Goal: Task Accomplishment & Management: Use online tool/utility

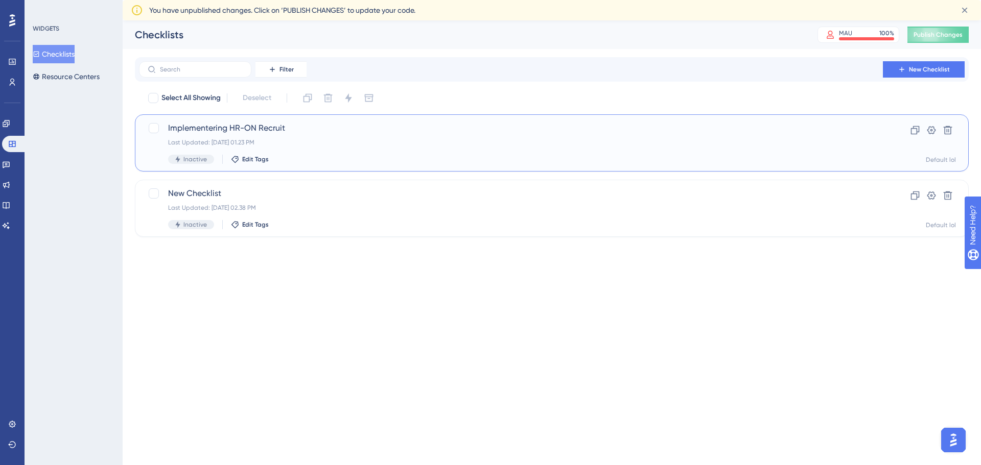
click at [225, 130] on span "Implementering HR-ON Recruit" at bounding box center [510, 128] width 685 height 12
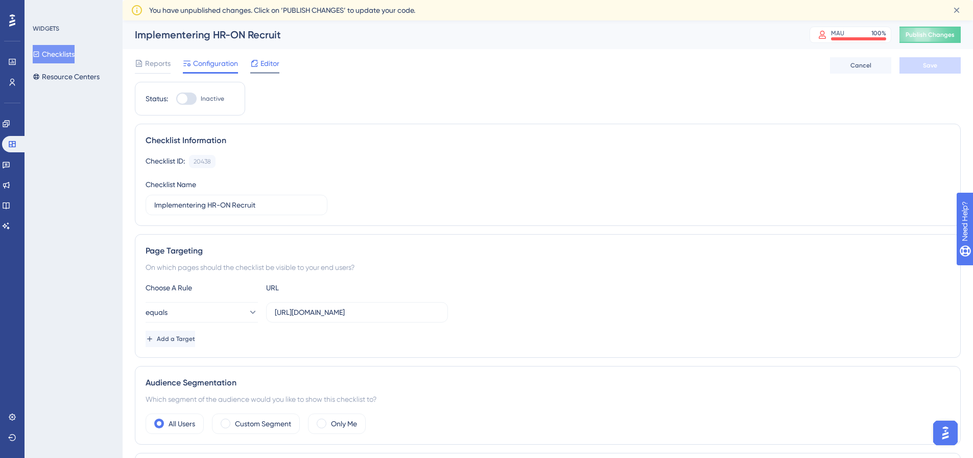
click at [269, 61] on span "Editor" at bounding box center [269, 63] width 19 height 12
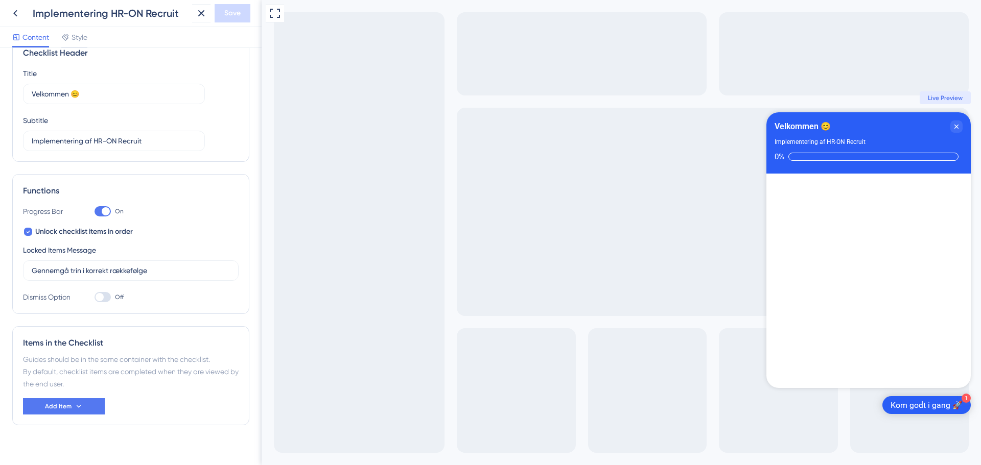
scroll to position [37, 0]
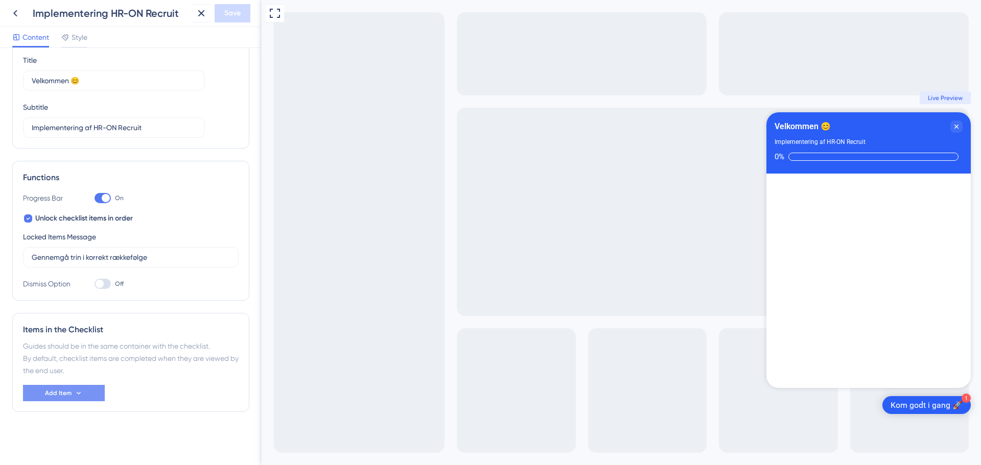
click at [68, 395] on span "Add Item" at bounding box center [58, 393] width 27 height 8
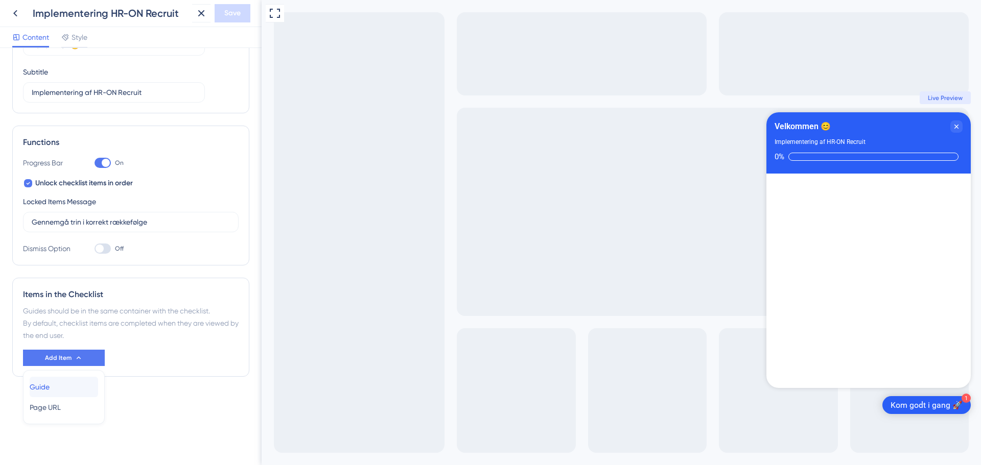
click at [65, 384] on div "Guide Guide" at bounding box center [64, 387] width 68 height 20
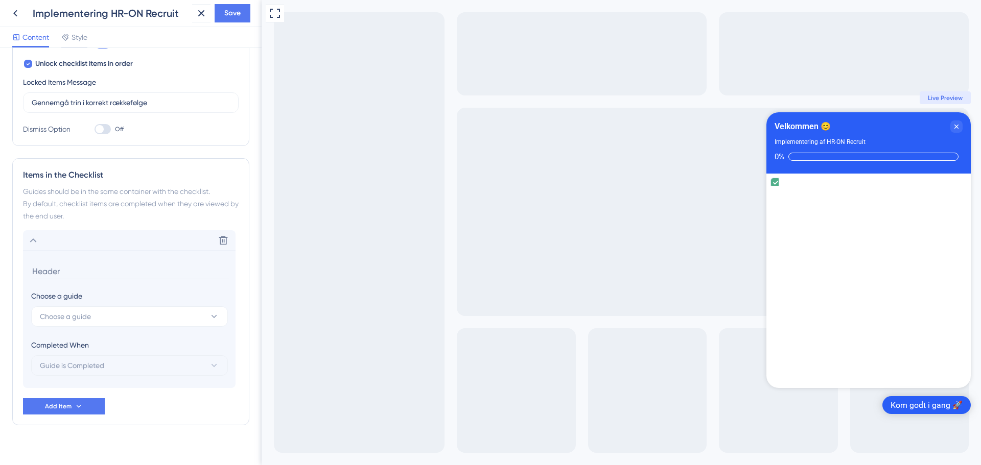
scroll to position [205, 0]
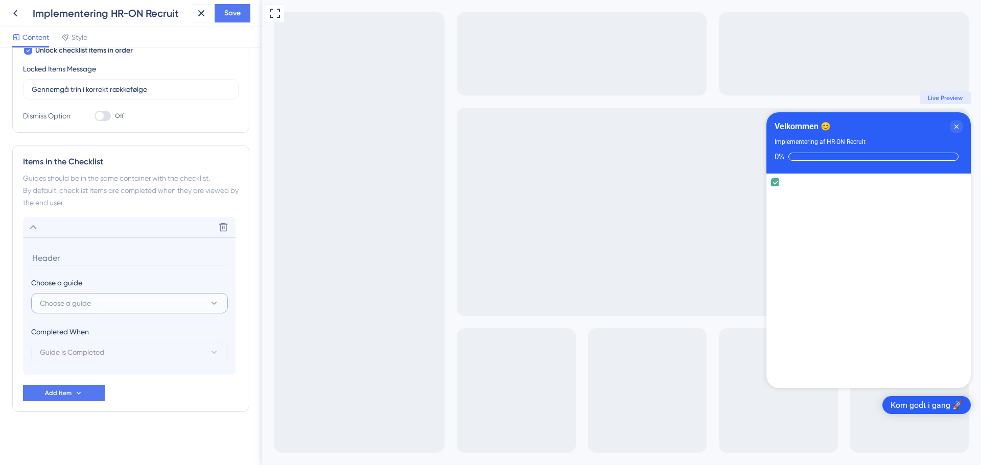
click at [95, 305] on button "Choose a guide" at bounding box center [129, 303] width 197 height 20
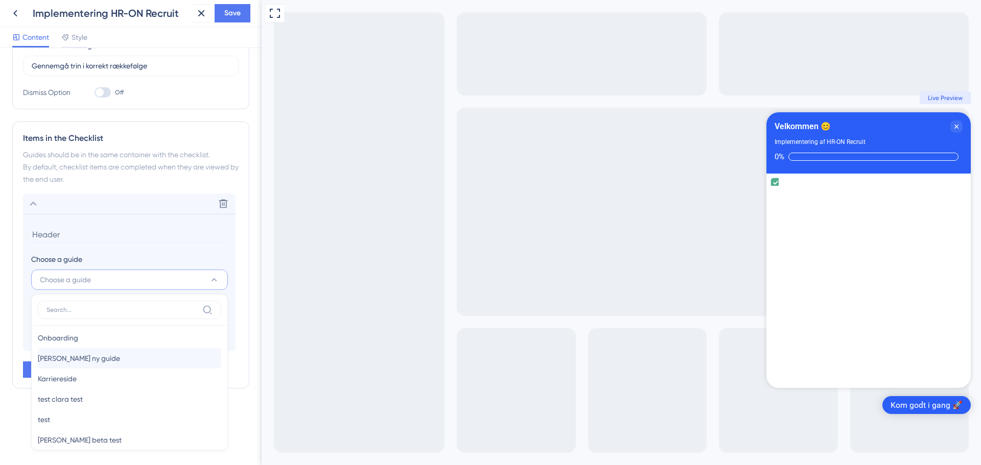
scroll to position [37, 0]
click at [96, 371] on div "Karriereside Karriereside" at bounding box center [129, 366] width 183 height 20
type input "Karriereside"
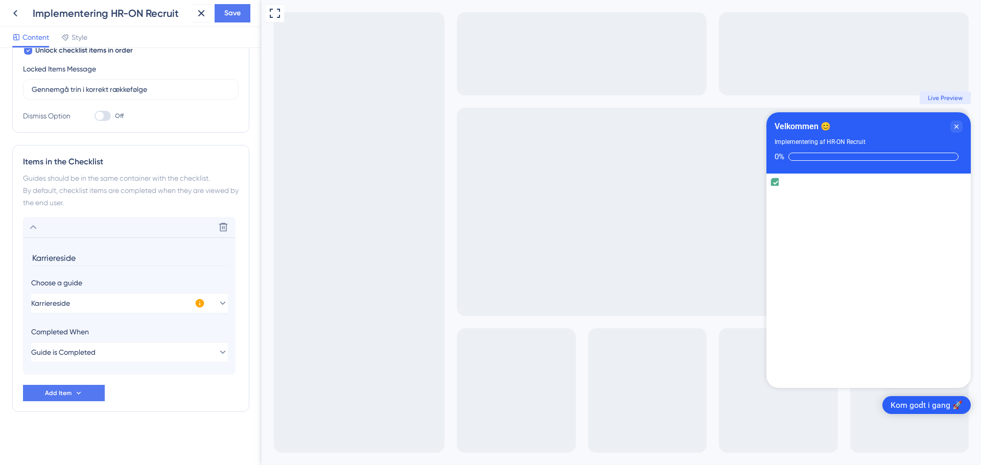
scroll to position [205, 0]
click at [959, 198] on div "Karriereside is complete." at bounding box center [868, 203] width 196 height 10
click at [955, 198] on div "Karriereside is complete." at bounding box center [868, 203] width 196 height 10
click at [816, 188] on div "Karriereside" at bounding box center [868, 193] width 196 height 10
click at [873, 190] on div "Karriereside" at bounding box center [868, 193] width 196 height 30
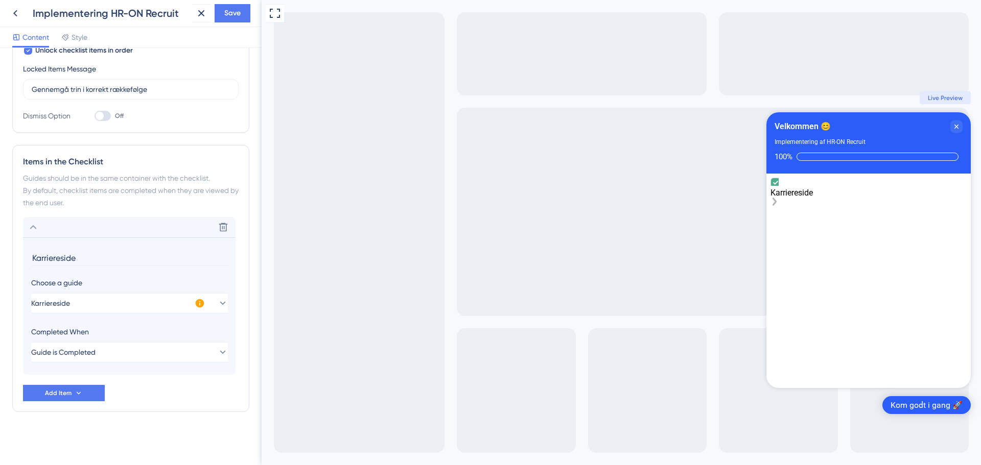
click at [780, 188] on icon "Karriereside is complete." at bounding box center [776, 183] width 10 height 10
click at [878, 193] on div "Karriereside" at bounding box center [868, 193] width 196 height 30
click at [166, 345] on button "Guide is Completed" at bounding box center [129, 352] width 197 height 20
click at [108, 403] on div "Goal is Reached Goal is Reached" at bounding box center [129, 404] width 183 height 20
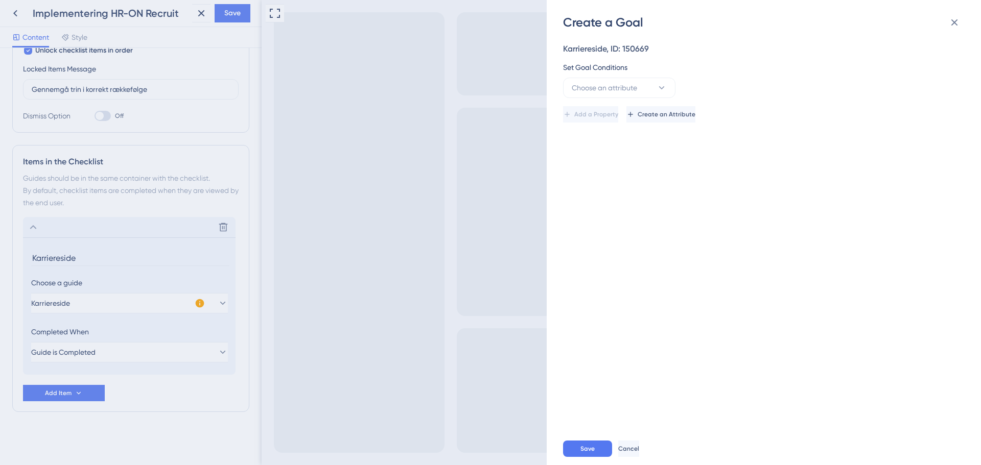
click at [116, 349] on div "Create a Goal Karriereside, ID: 150669 Set Goal Conditions Choose an attribute …" at bounding box center [490, 232] width 981 height 465
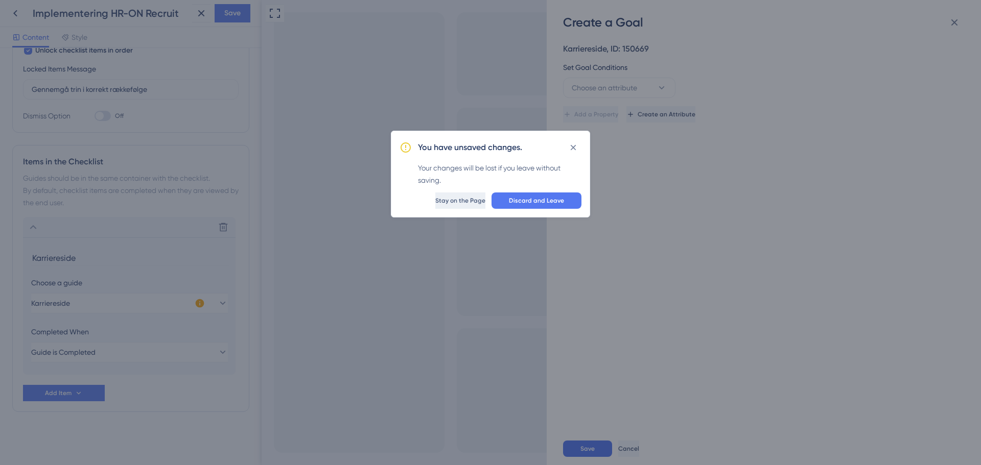
click at [446, 202] on span "Stay on the Page" at bounding box center [460, 201] width 50 height 8
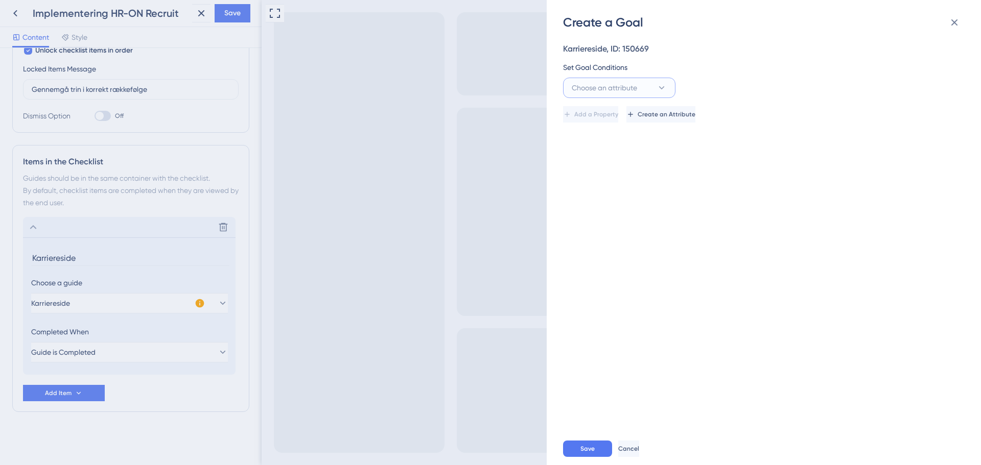
click at [670, 88] on button "Choose an attribute" at bounding box center [619, 88] width 112 height 20
click at [640, 446] on span "Cancel" at bounding box center [629, 449] width 21 height 8
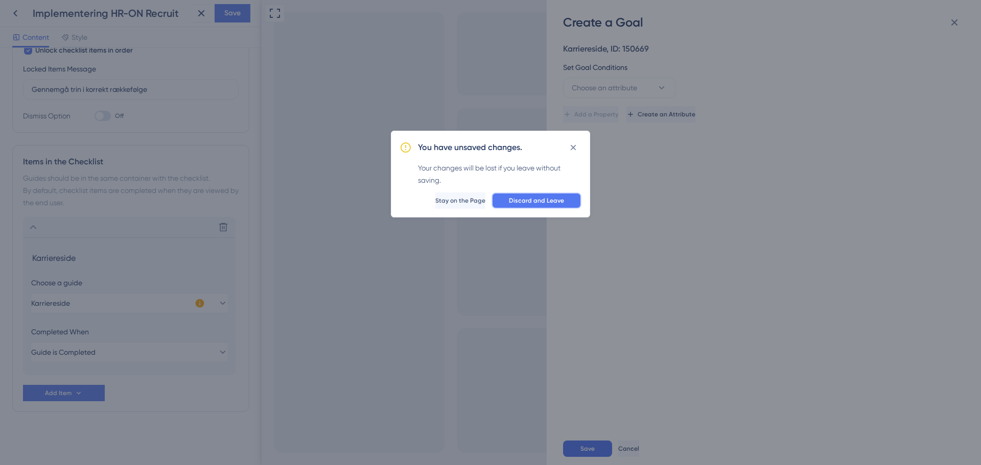
drag, startPoint x: 552, startPoint y: 202, endPoint x: 290, endPoint y: 203, distance: 262.5
click at [552, 202] on span "Discard and Leave" at bounding box center [536, 201] width 55 height 8
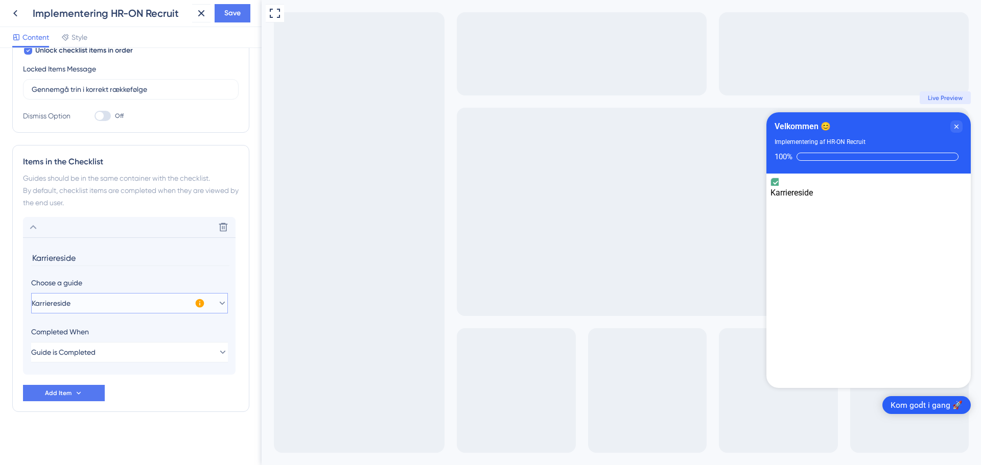
click at [219, 301] on button "Karriereside" at bounding box center [129, 303] width 197 height 20
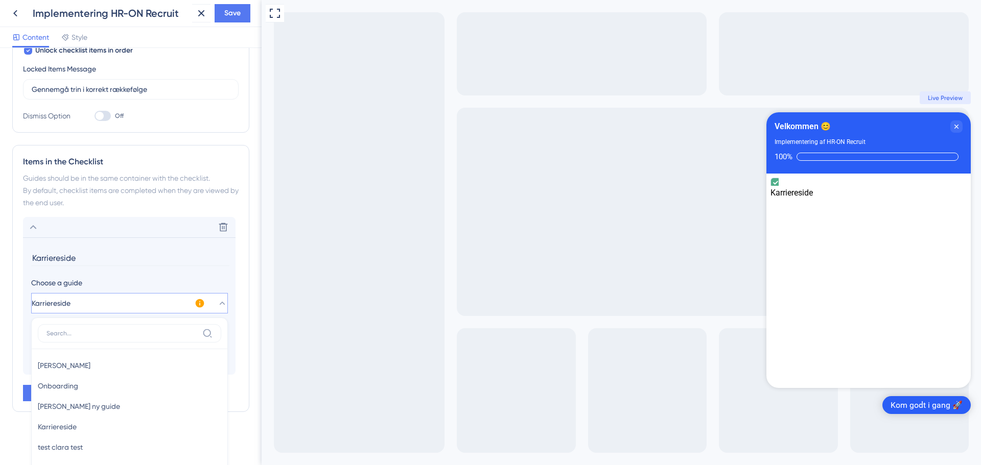
scroll to position [229, 0]
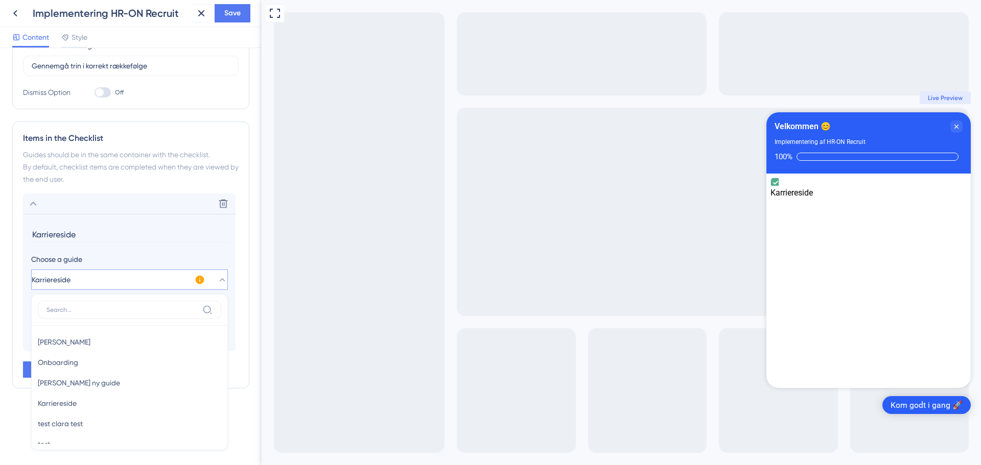
click at [217, 282] on icon at bounding box center [222, 280] width 10 height 10
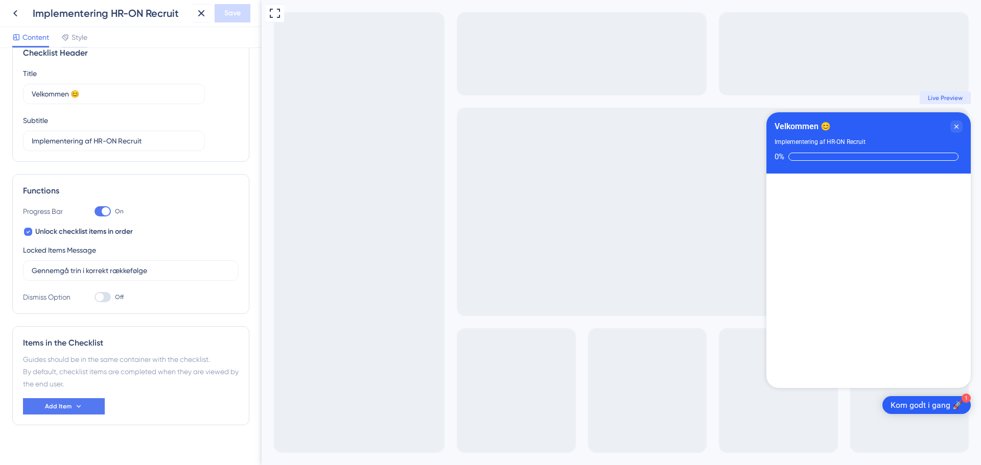
scroll to position [37, 0]
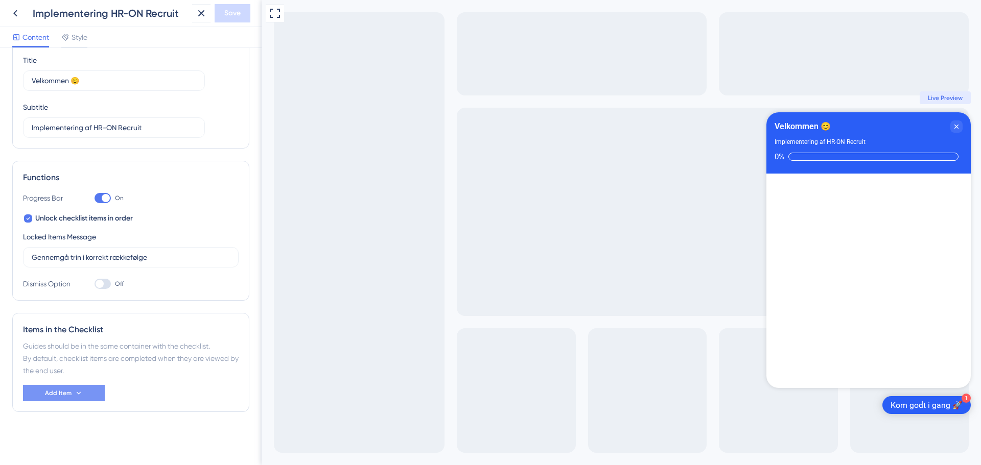
click at [96, 391] on button "Add Item" at bounding box center [64, 393] width 82 height 16
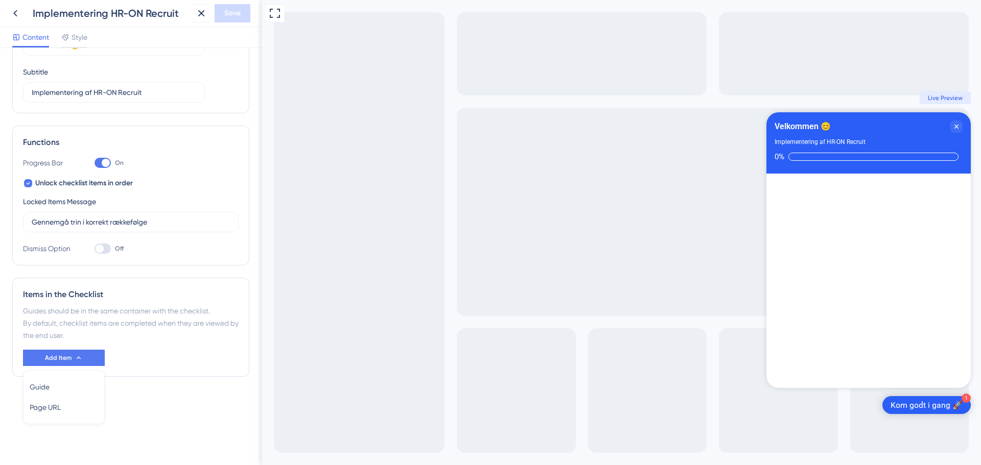
click at [194, 398] on div "Checklist Header Title Velkommen 😊 Subtitle Implementering af HR-ON Recruit Fun…" at bounding box center [130, 203] width 237 height 430
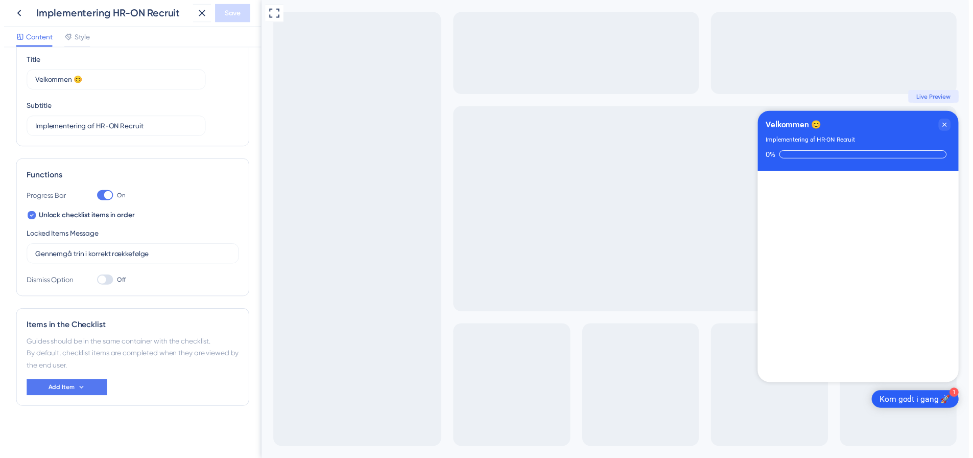
scroll to position [37, 0]
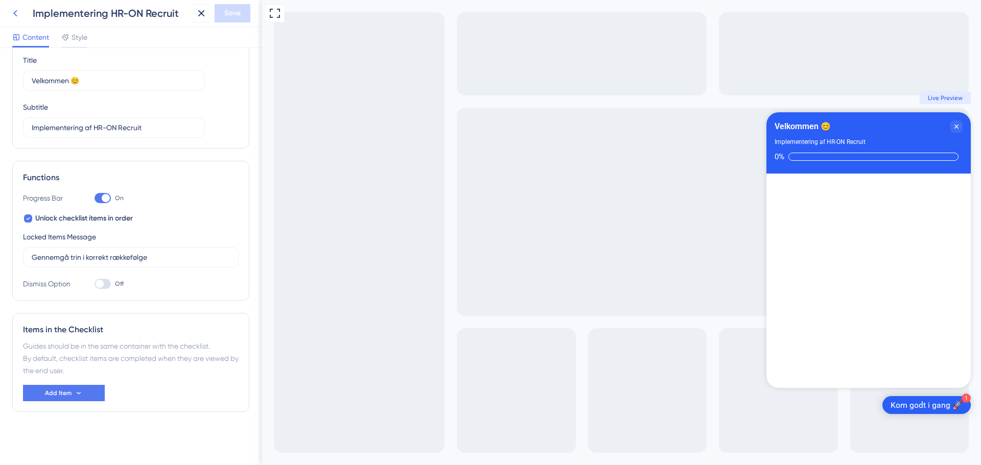
click at [20, 12] on icon at bounding box center [15, 13] width 12 height 12
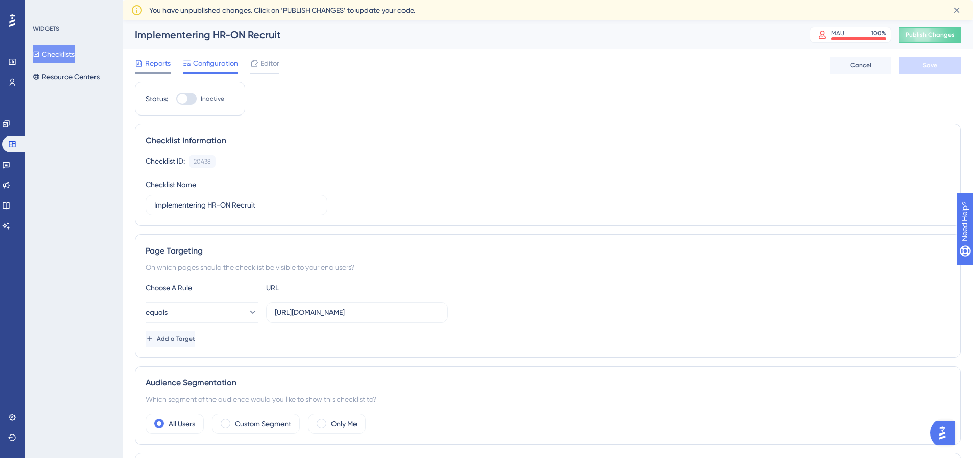
click at [155, 67] on span "Reports" at bounding box center [158, 63] width 26 height 12
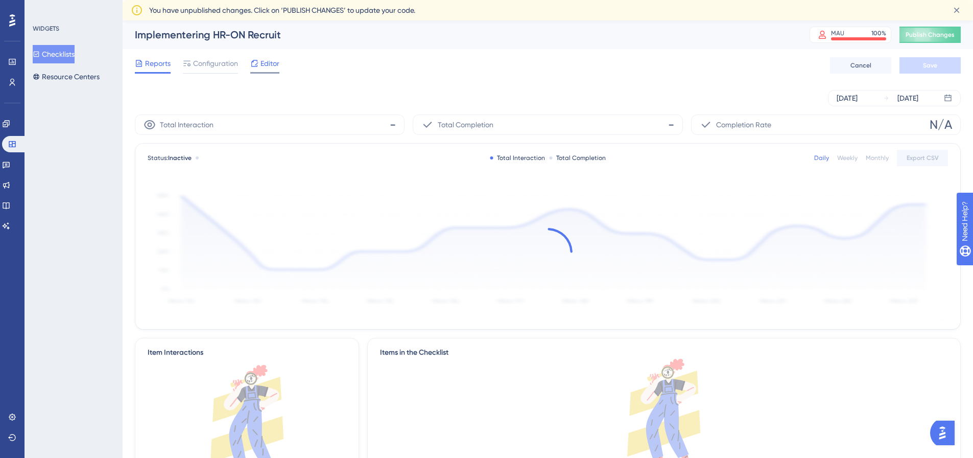
click at [274, 62] on span "Editor" at bounding box center [269, 63] width 19 height 12
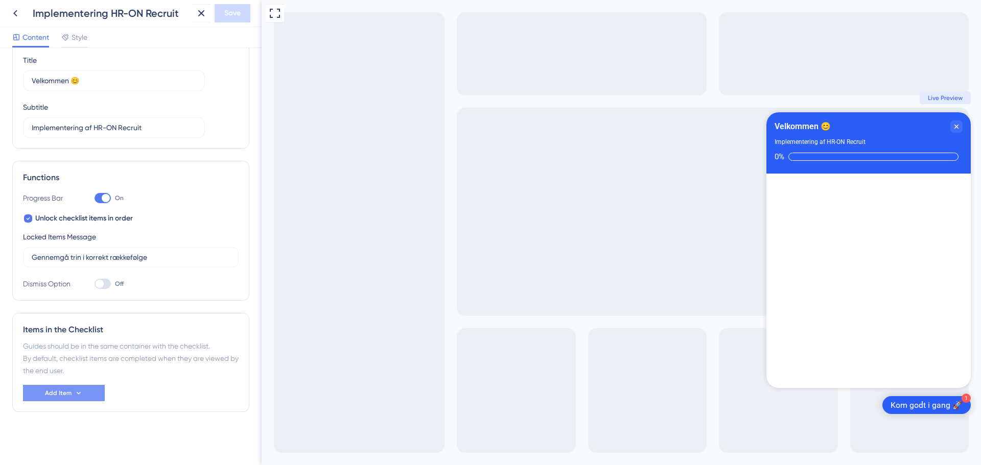
click at [84, 396] on button "Add Item" at bounding box center [64, 393] width 82 height 16
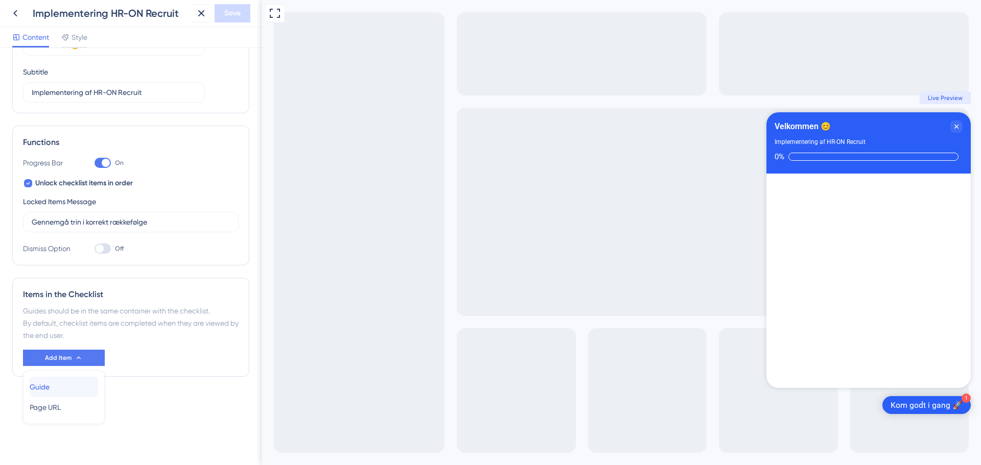
click at [65, 390] on div "Guide Guide" at bounding box center [64, 387] width 68 height 20
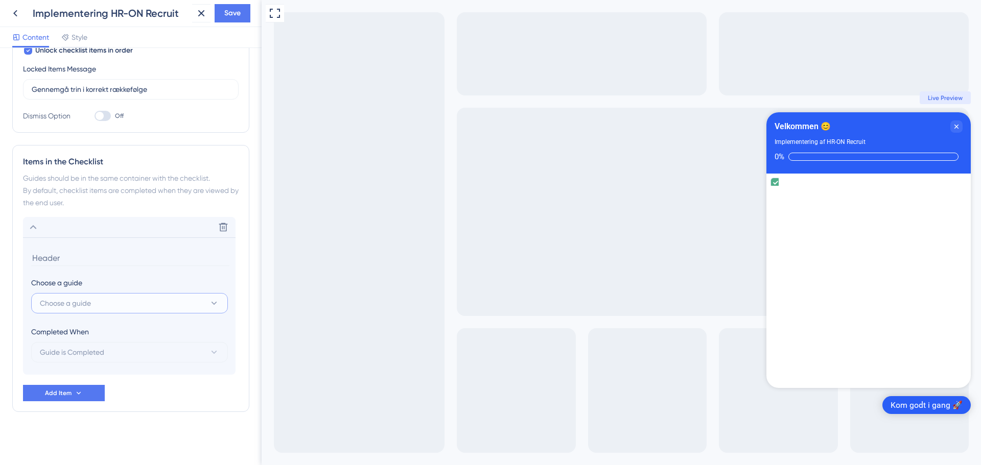
click at [115, 303] on button "Choose a guide" at bounding box center [129, 303] width 197 height 20
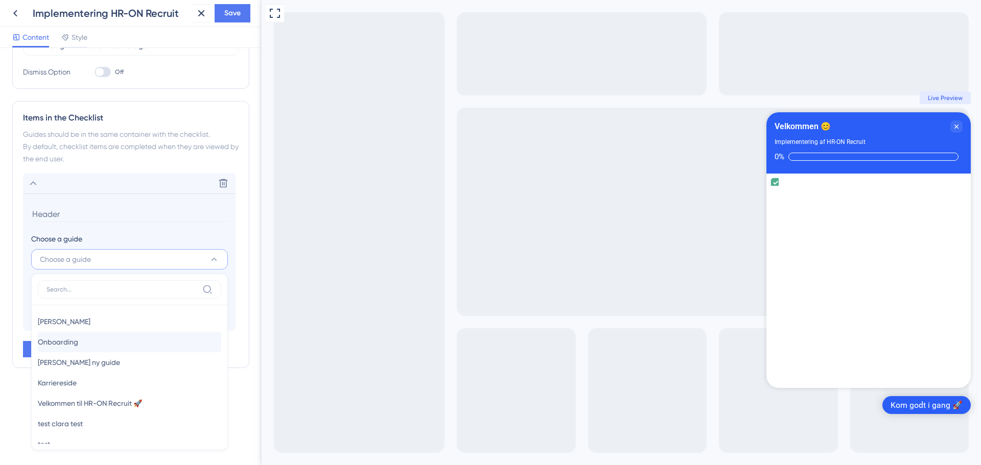
scroll to position [37, 0]
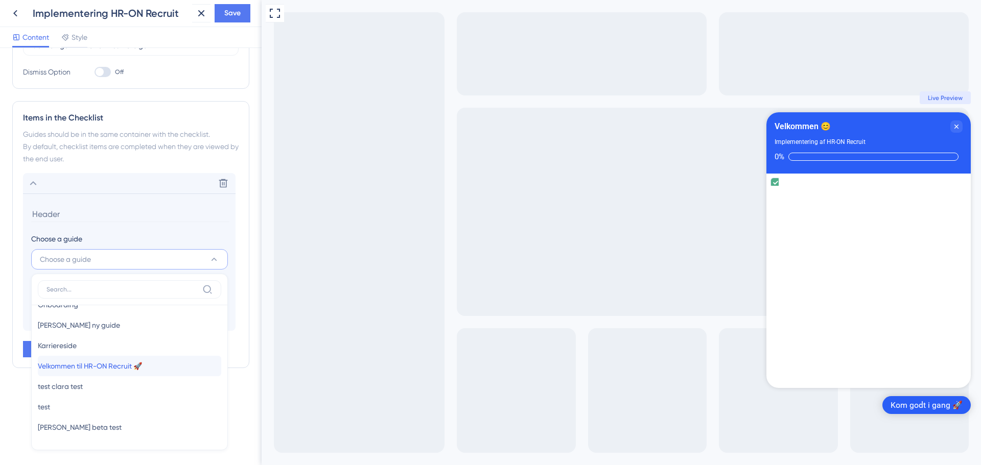
click at [101, 366] on span "Velkommen til HR-ON Recruit 🚀" at bounding box center [90, 366] width 104 height 12
type input "Velkommen til HR-ON Recruit 🚀"
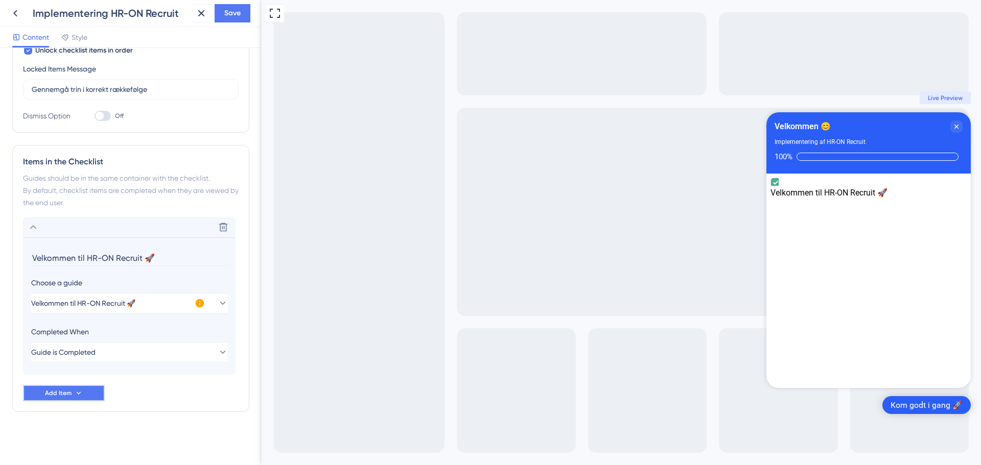
click at [76, 393] on icon at bounding box center [79, 393] width 8 height 8
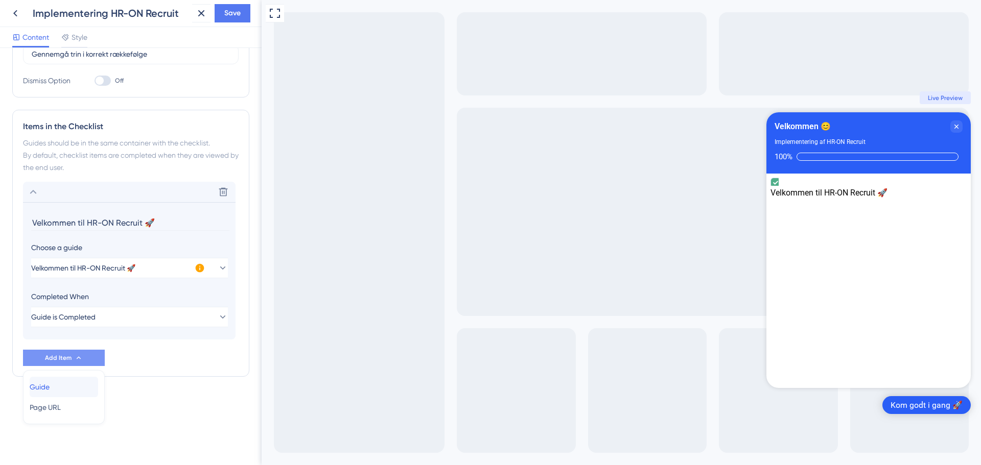
click at [76, 385] on div "Guide Guide" at bounding box center [64, 387] width 68 height 20
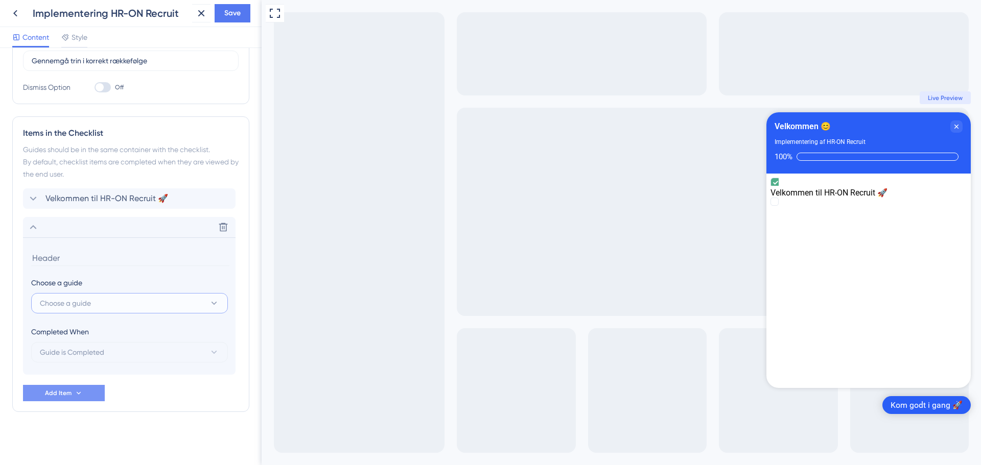
click at [103, 304] on button "Choose a guide" at bounding box center [129, 303] width 197 height 20
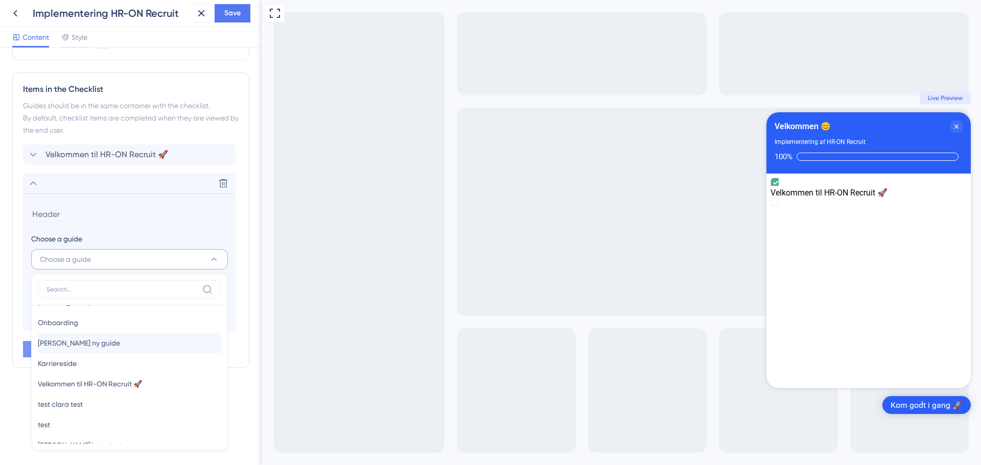
scroll to position [37, 0]
click at [100, 343] on div "Karriereside Karriereside" at bounding box center [129, 346] width 183 height 20
type input "Karriereside"
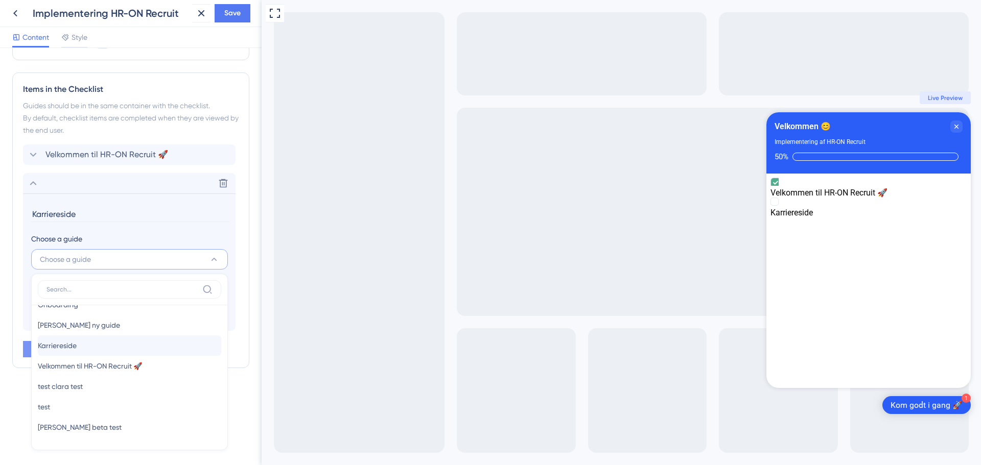
scroll to position [234, 0]
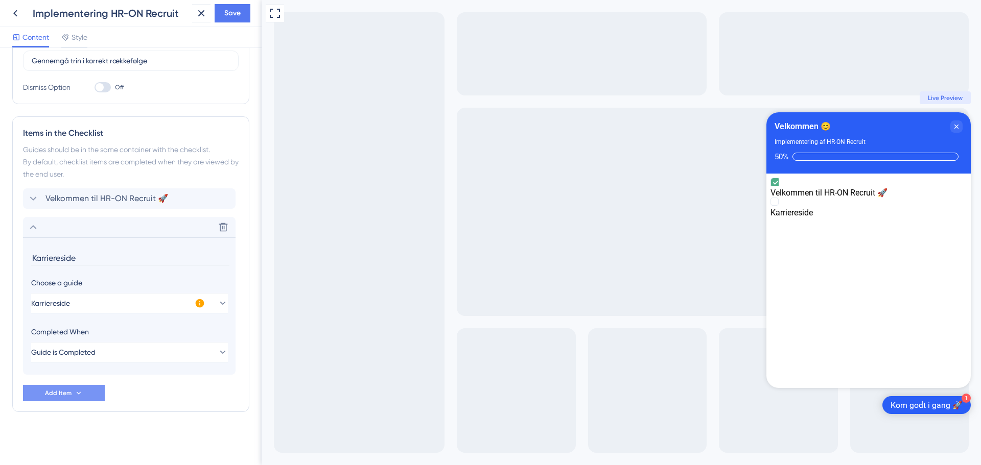
click at [155, 413] on div "Checklist Header Title Velkommen 😊 Subtitle Implementering af HR-ON Recruit Fun…" at bounding box center [130, 139] width 237 height 627
click at [35, 224] on icon at bounding box center [33, 227] width 12 height 12
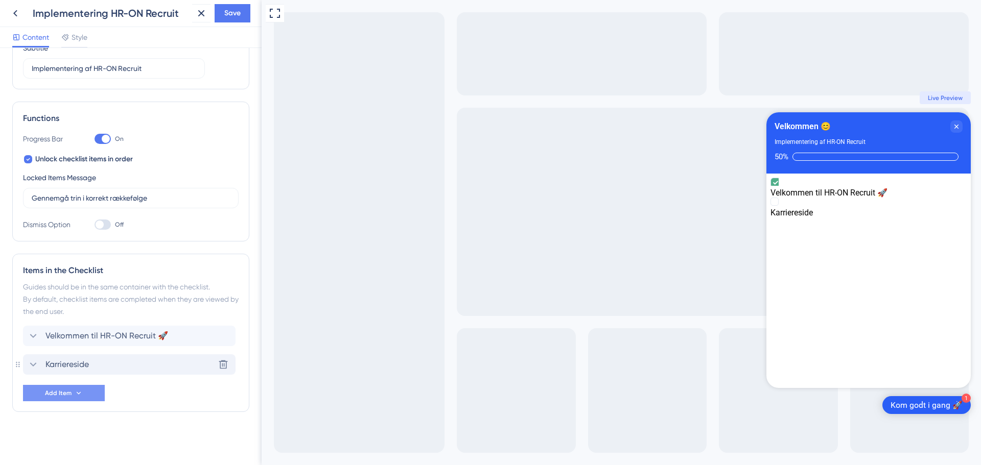
scroll to position [97, 0]
click at [776, 198] on icon "Velkommen til HR-ON Recruit 🚀 is complete." at bounding box center [774, 202] width 4 height 8
click at [237, 15] on span "Save" at bounding box center [232, 13] width 16 height 12
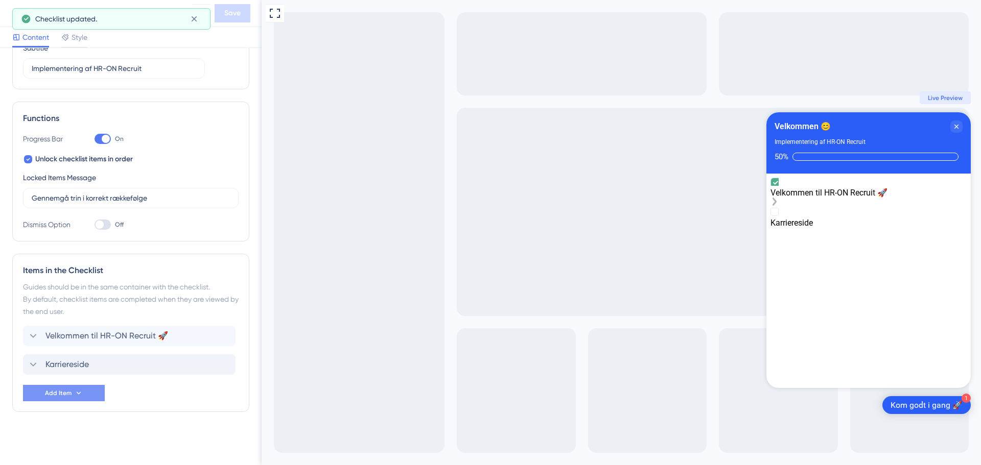
click at [960, 198] on div "Velkommen til HR-ON Recruit 🚀 is complete." at bounding box center [868, 203] width 196 height 10
click at [778, 184] on icon "Velkommen til HR-ON Recruit 🚀 is complete." at bounding box center [775, 183] width 5 height 4
click at [960, 198] on div "Velkommen til HR-ON Recruit 🚀 is complete." at bounding box center [868, 203] width 196 height 10
click at [33, 335] on icon at bounding box center [33, 336] width 12 height 12
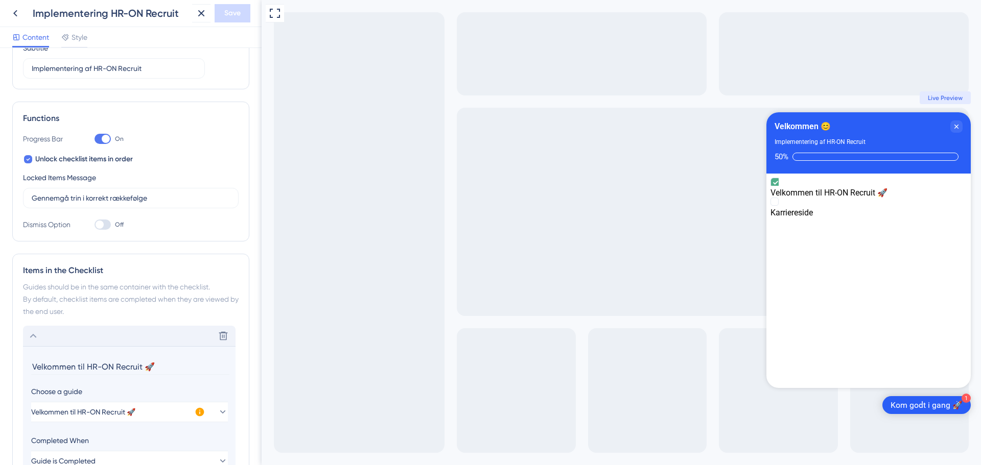
scroll to position [234, 0]
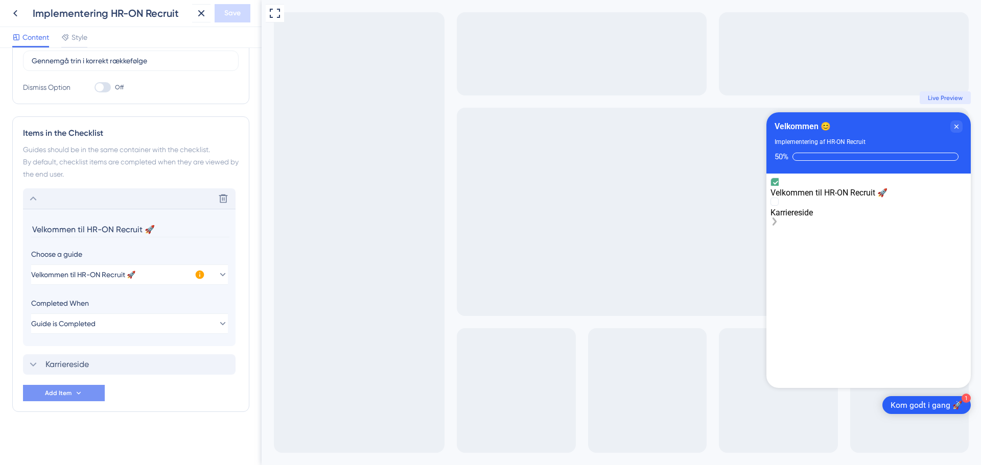
click at [778, 218] on icon "Karriereside is incomplete." at bounding box center [774, 222] width 8 height 8
click at [815, 124] on div "Velkommen 😊" at bounding box center [802, 127] width 56 height 12
click at [801, 124] on div "Velkommen 😊" at bounding box center [802, 127] width 56 height 12
click at [29, 365] on icon at bounding box center [33, 365] width 12 height 12
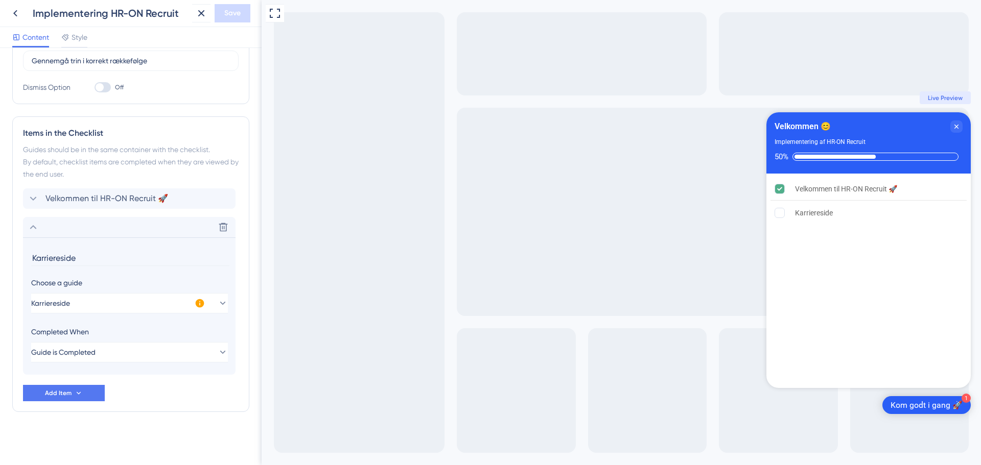
scroll to position [0, 0]
click at [923, 214] on div "Karriereside" at bounding box center [868, 213] width 196 height 22
click at [841, 212] on div "Karriereside is incomplete." at bounding box center [836, 213] width 8 height 10
click at [841, 210] on div "Karriereside is incomplete." at bounding box center [836, 213] width 8 height 10
click at [783, 189] on div "Velkommen til HR-ON Recruit 🚀 is complete." at bounding box center [784, 189] width 20 height 10
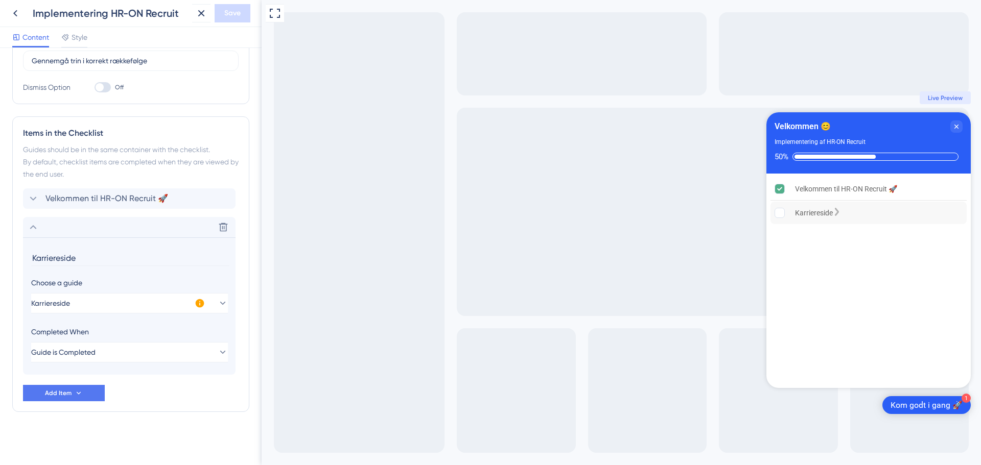
click at [921, 221] on div "Karriereside" at bounding box center [868, 213] width 196 height 22
click at [841, 211] on div "Karriereside is incomplete." at bounding box center [836, 213] width 8 height 10
click at [182, 355] on button "Guide is Completed" at bounding box center [129, 352] width 197 height 20
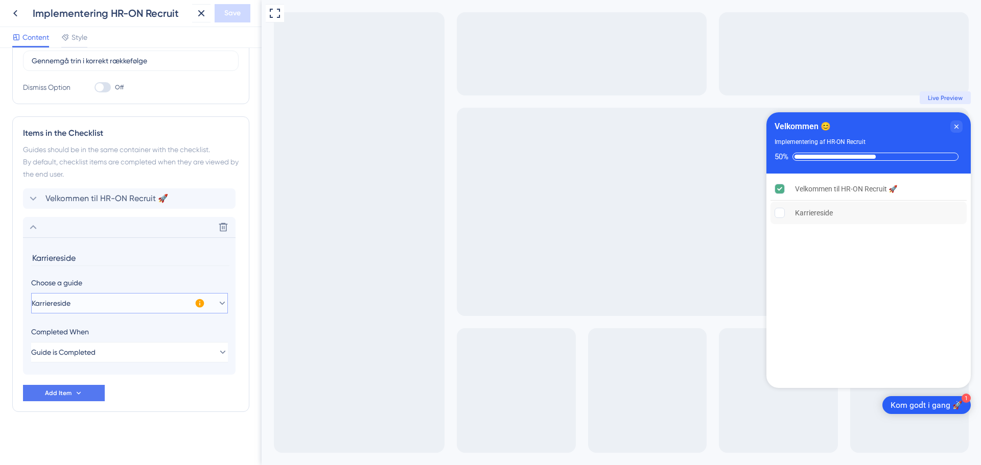
click at [221, 305] on button "Karriereside" at bounding box center [129, 303] width 197 height 20
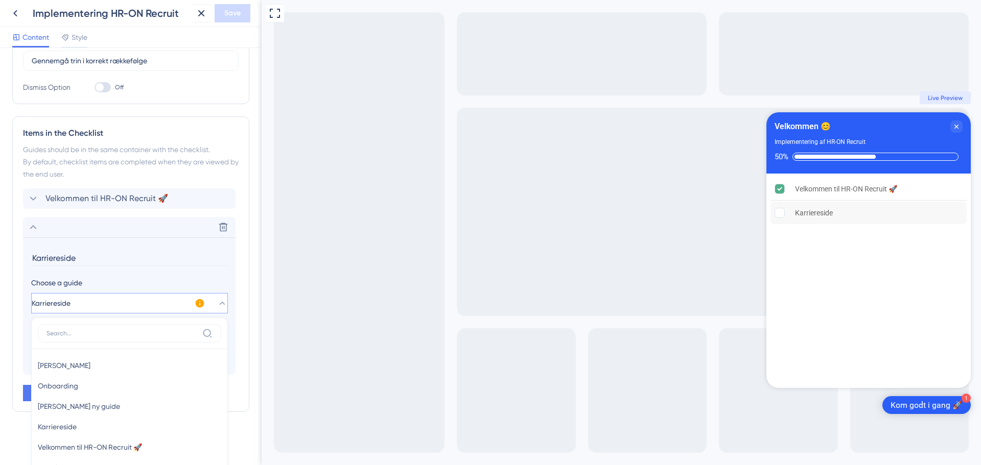
scroll to position [278, 0]
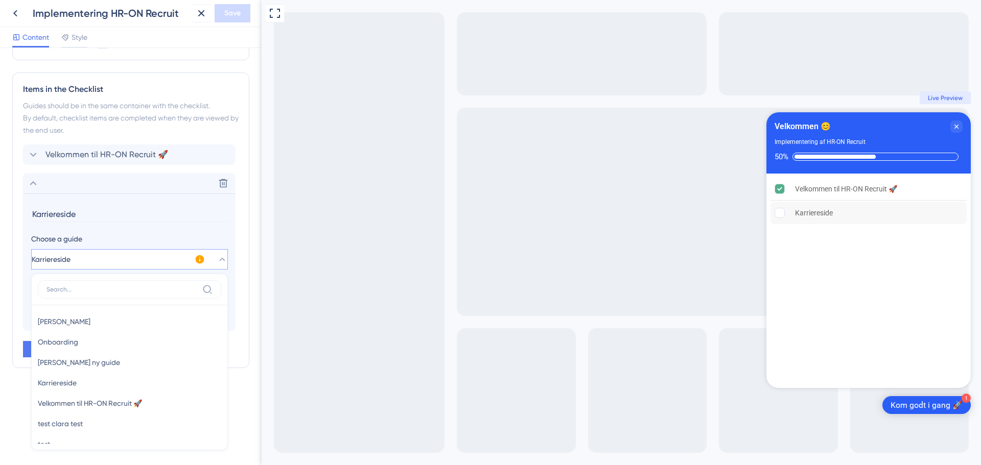
click at [231, 205] on section "Karriereside Choose a guide Karriereside [PERSON_NAME] [PERSON_NAME] Onboarding…" at bounding box center [129, 262] width 212 height 137
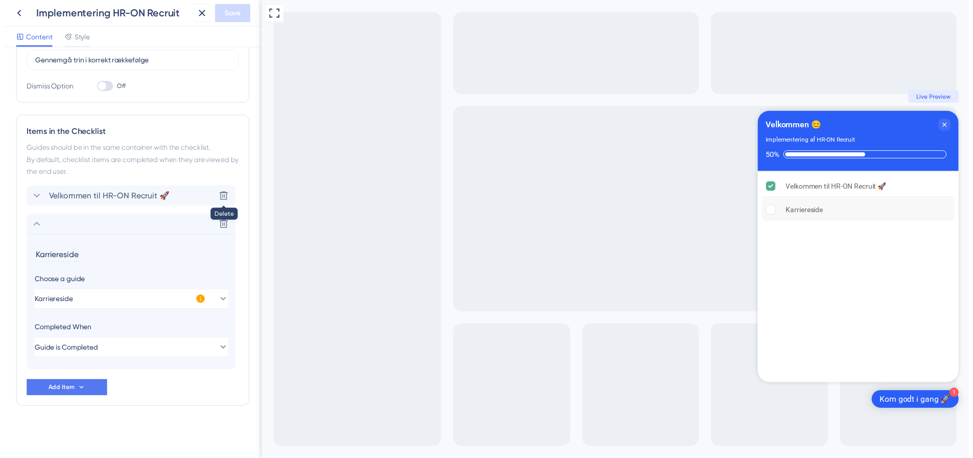
scroll to position [234, 0]
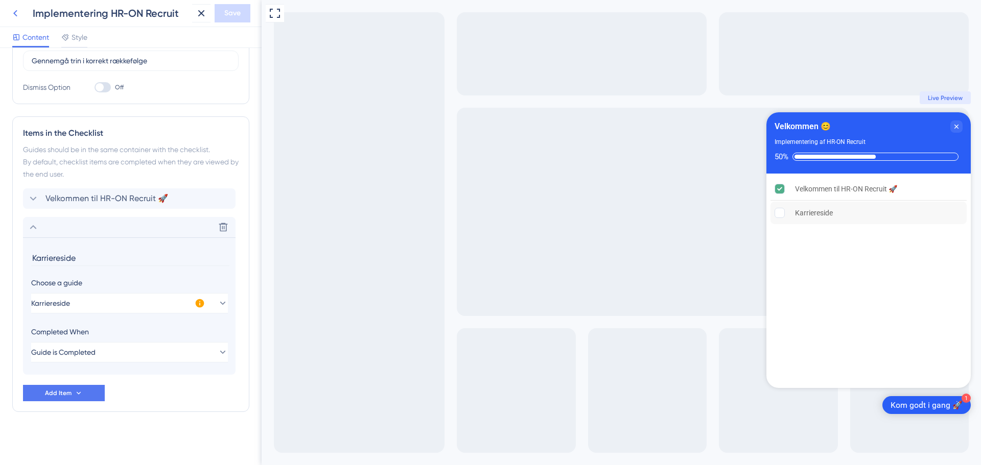
click at [17, 8] on icon at bounding box center [15, 13] width 12 height 12
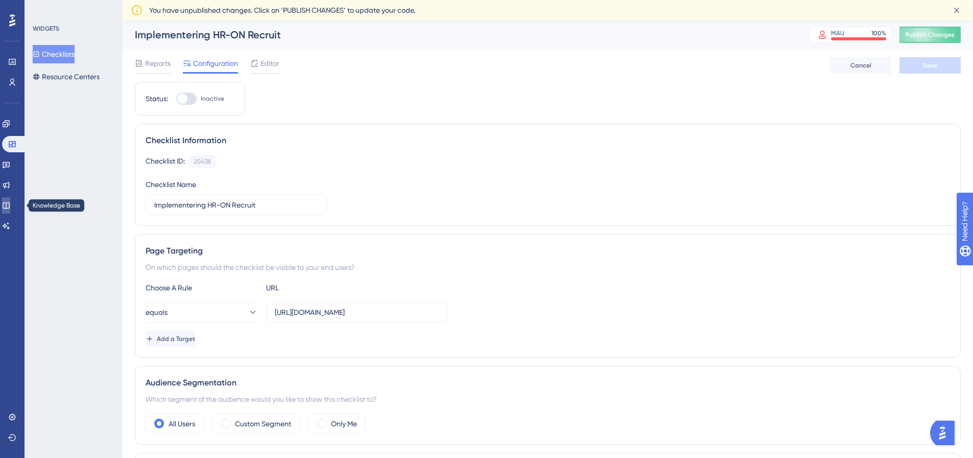
click at [10, 199] on link at bounding box center [6, 205] width 8 height 16
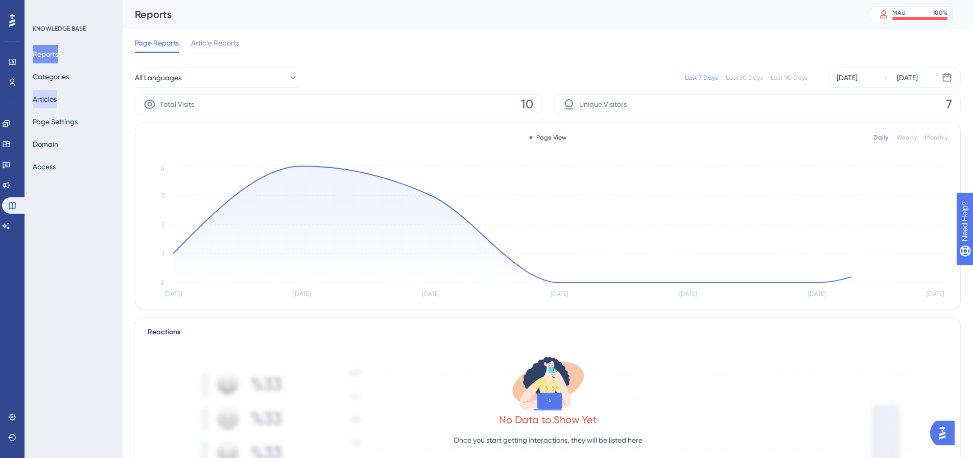
click at [57, 103] on button "Articles" at bounding box center [45, 99] width 24 height 18
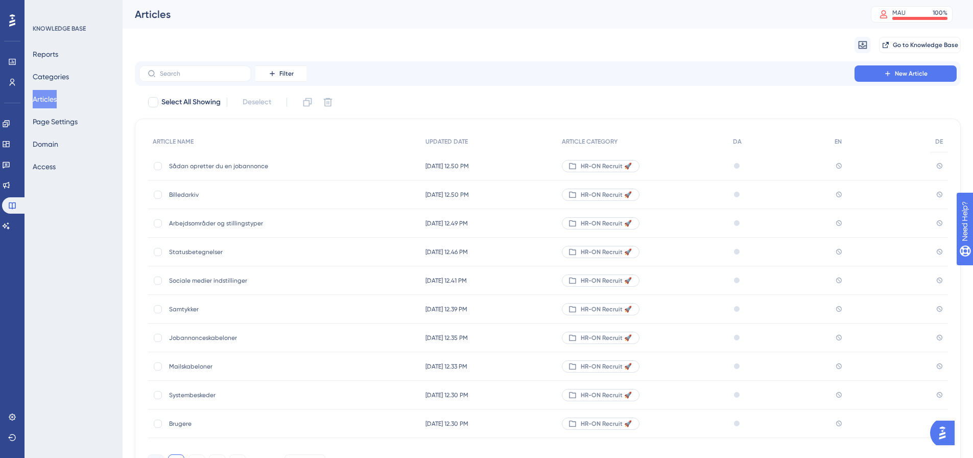
scroll to position [51, 0]
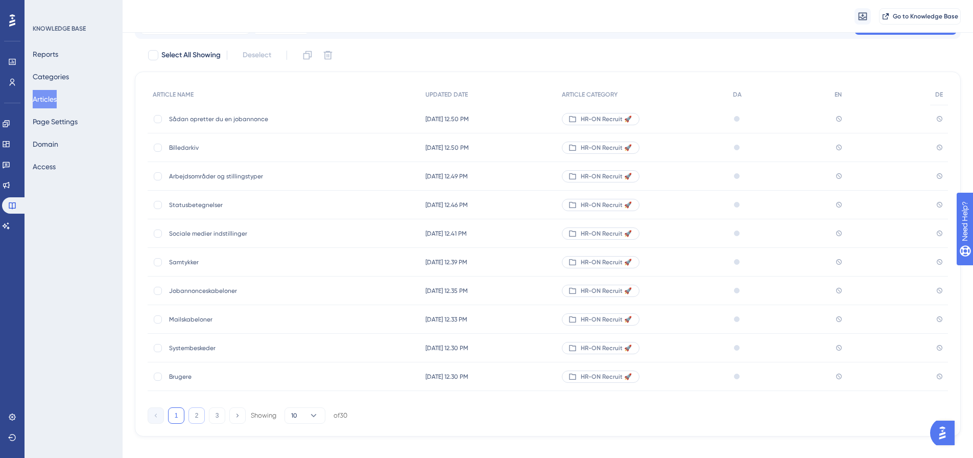
click at [200, 414] on button "2" at bounding box center [196, 415] width 16 height 16
click at [178, 414] on button "1" at bounding box center [176, 415] width 16 height 16
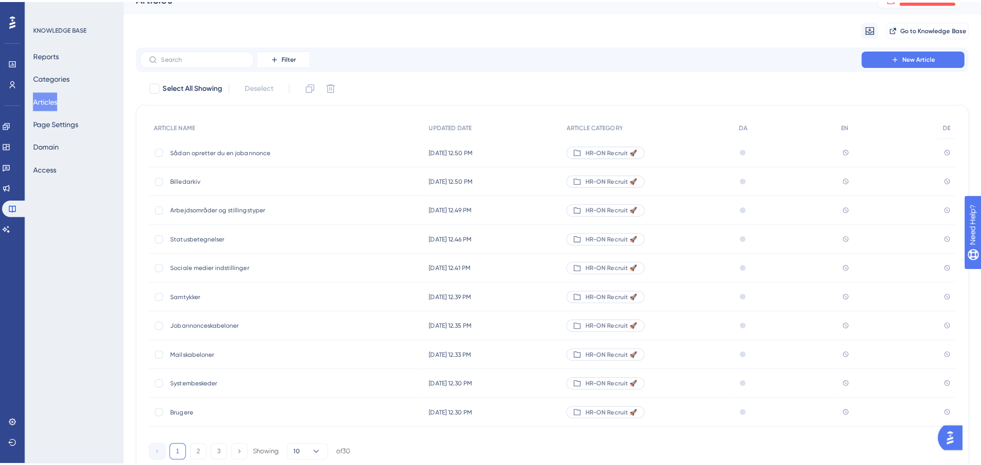
scroll to position [0, 0]
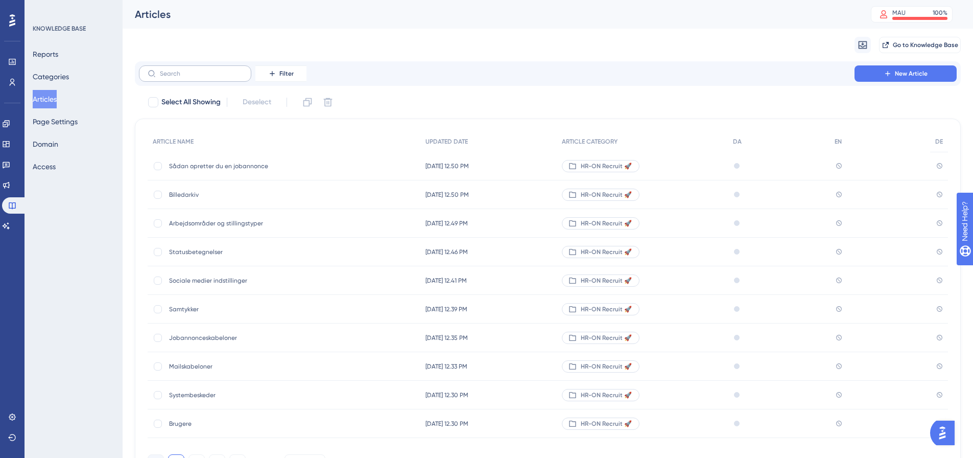
click at [158, 70] on label at bounding box center [195, 73] width 112 height 16
click at [160, 70] on input "text" at bounding box center [201, 73] width 83 height 7
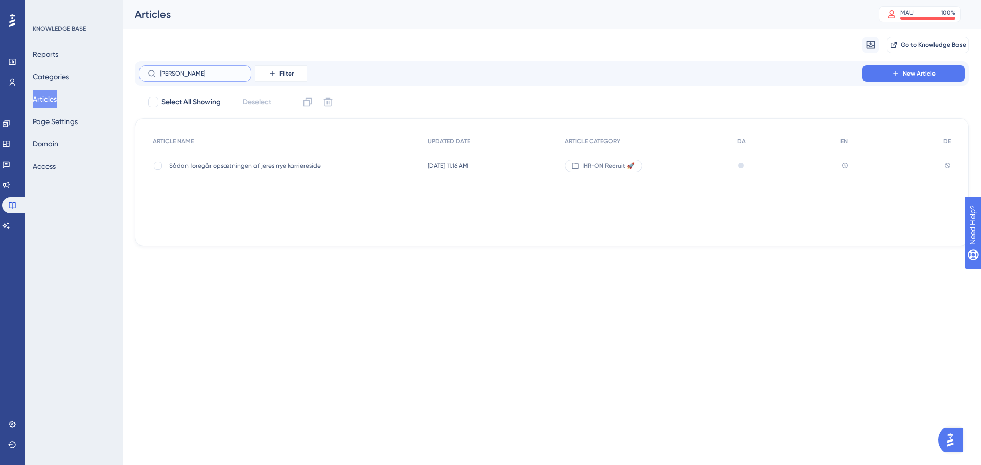
type input "[PERSON_NAME]"
click at [211, 166] on span "Sådan foregår opsætningen af jeres nye karriereside" at bounding box center [250, 166] width 163 height 8
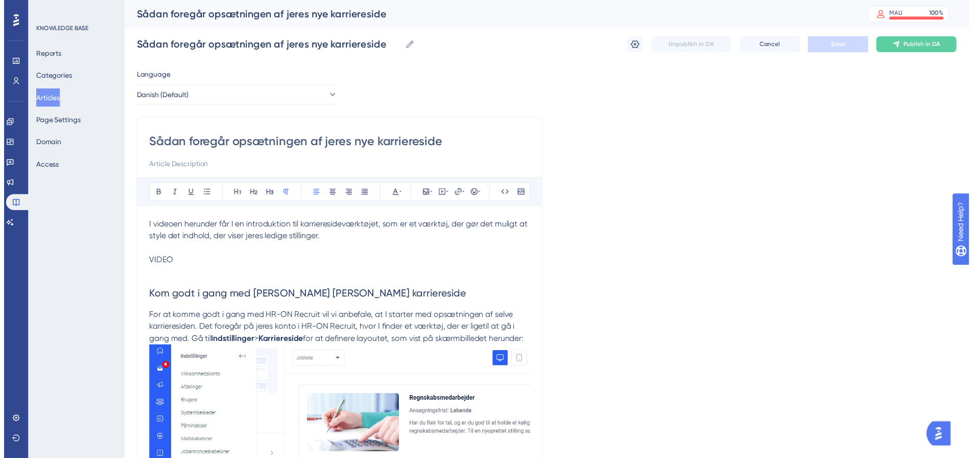
scroll to position [373, 0]
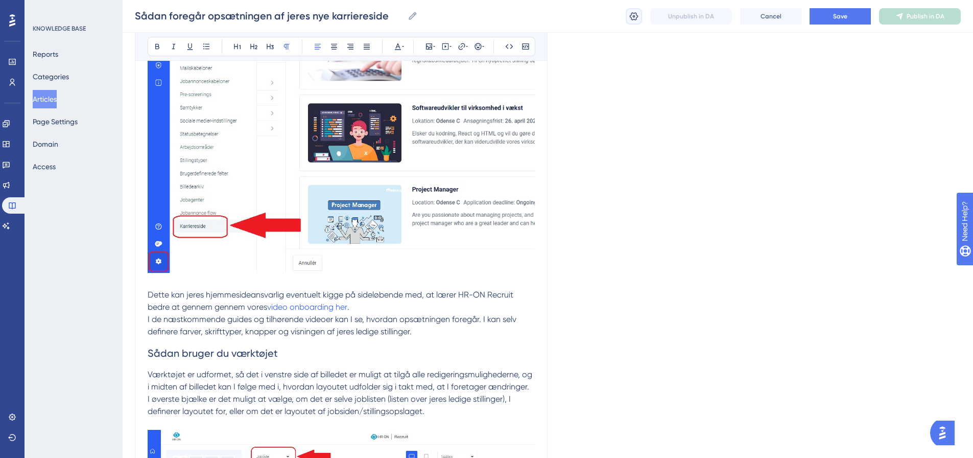
click at [635, 17] on icon at bounding box center [634, 16] width 10 height 10
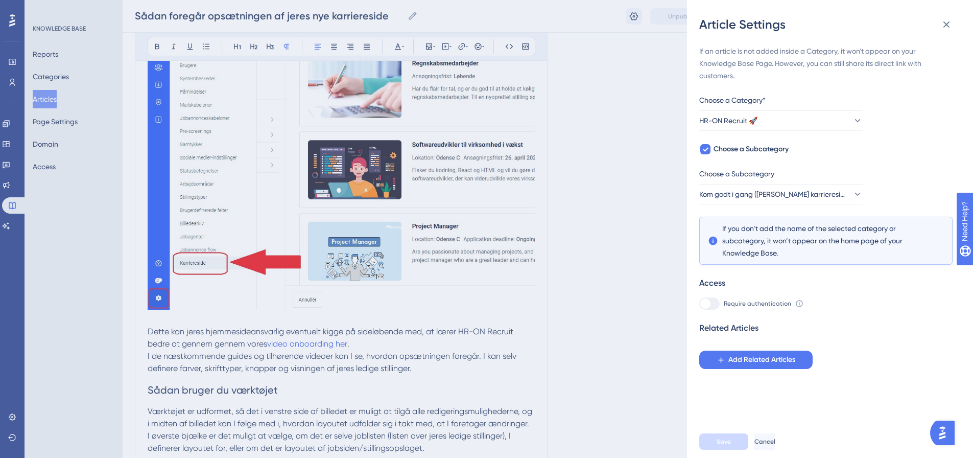
scroll to position [322, 0]
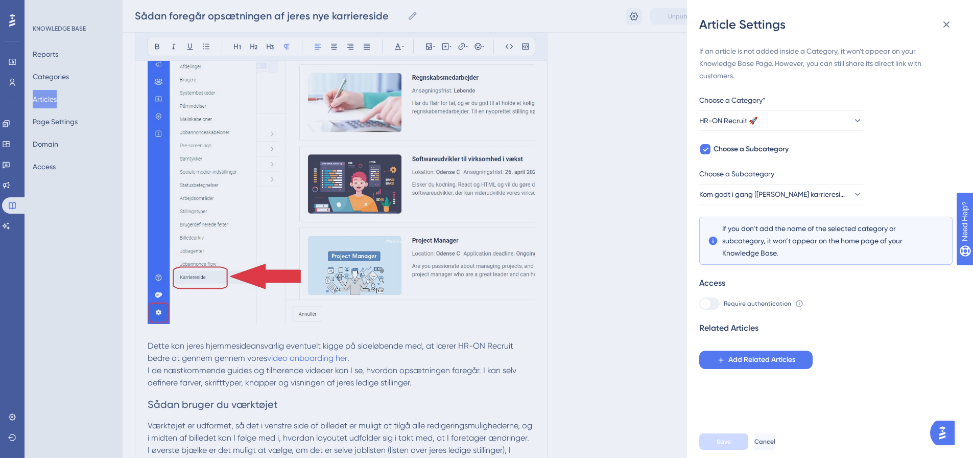
click at [640, 252] on div "Article Settings If an article is not added inside a Category, it won't appear …" at bounding box center [486, 229] width 973 height 458
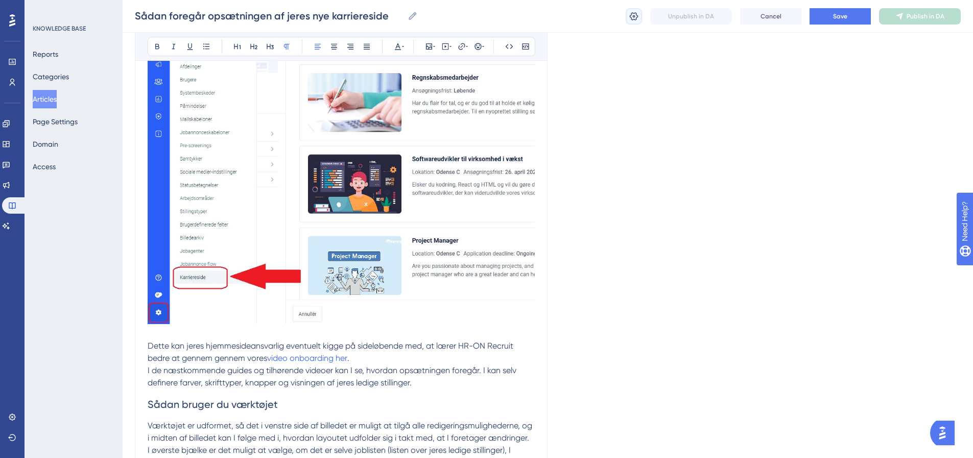
click at [634, 17] on icon at bounding box center [634, 16] width 9 height 8
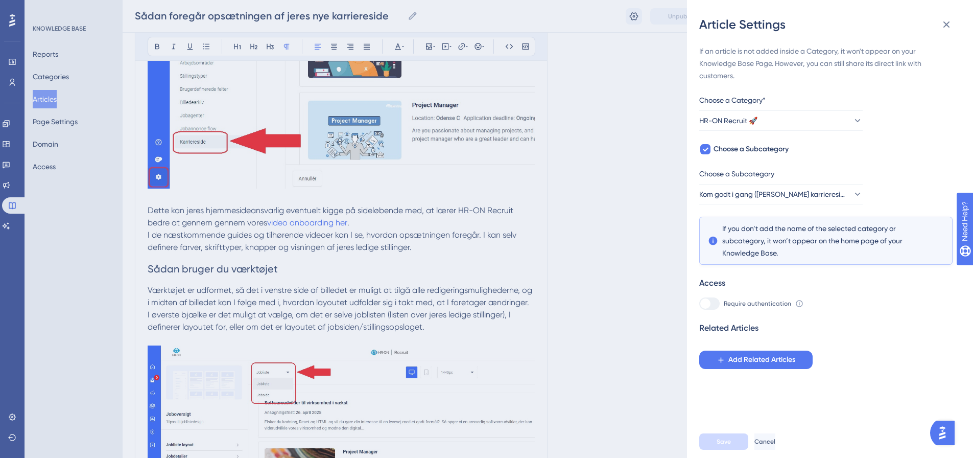
scroll to position [475, 0]
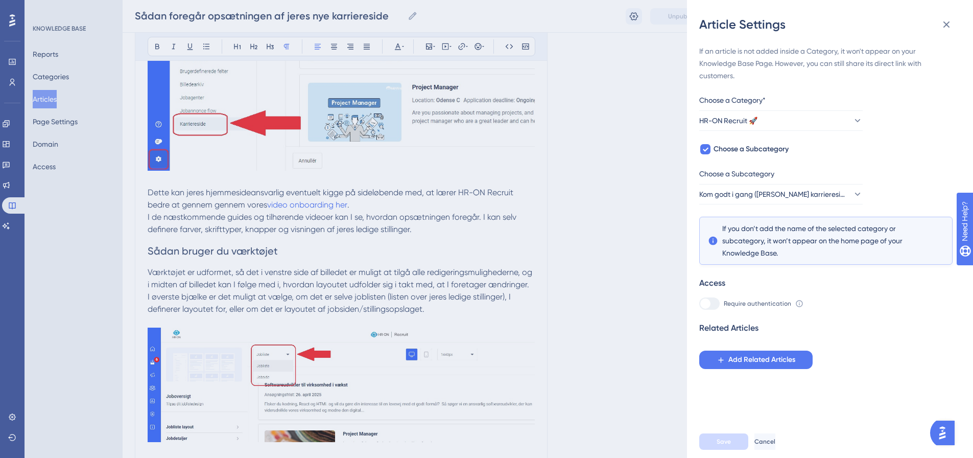
click at [669, 205] on div "Article Settings If an article is not added inside a Category, it won't appear …" at bounding box center [486, 229] width 973 height 458
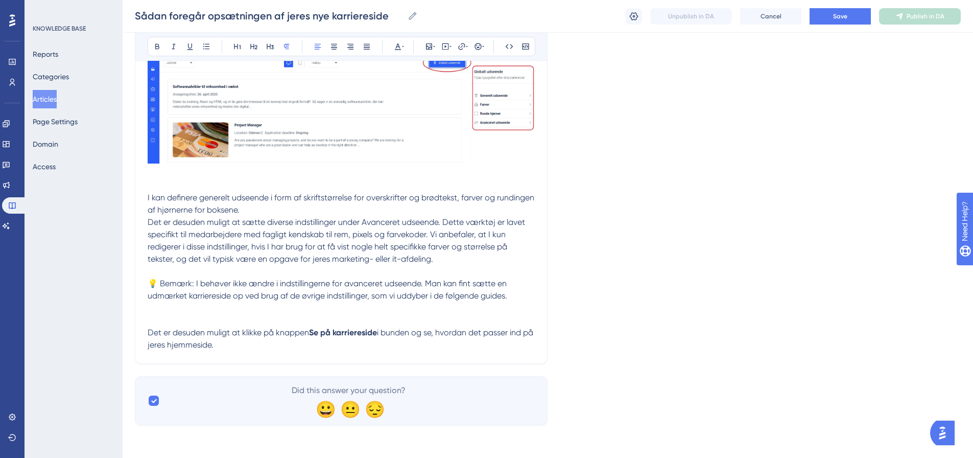
scroll to position [0, 0]
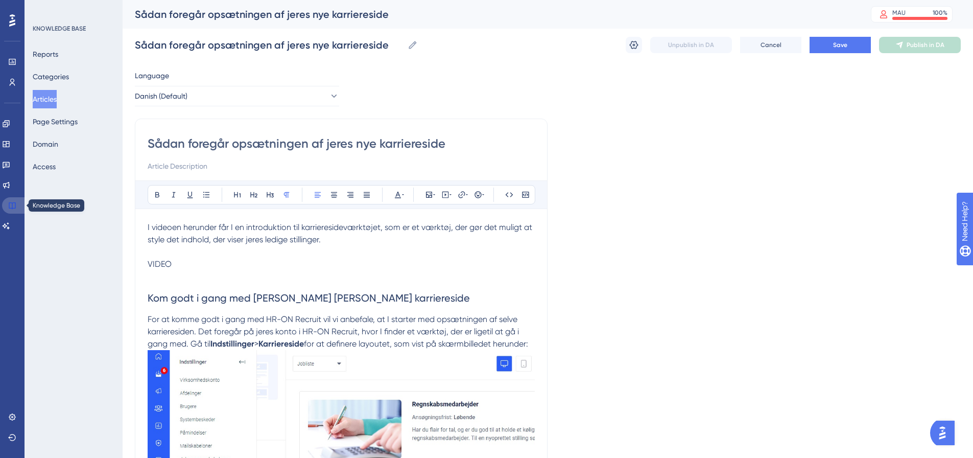
click at [16, 204] on link at bounding box center [14, 205] width 25 height 16
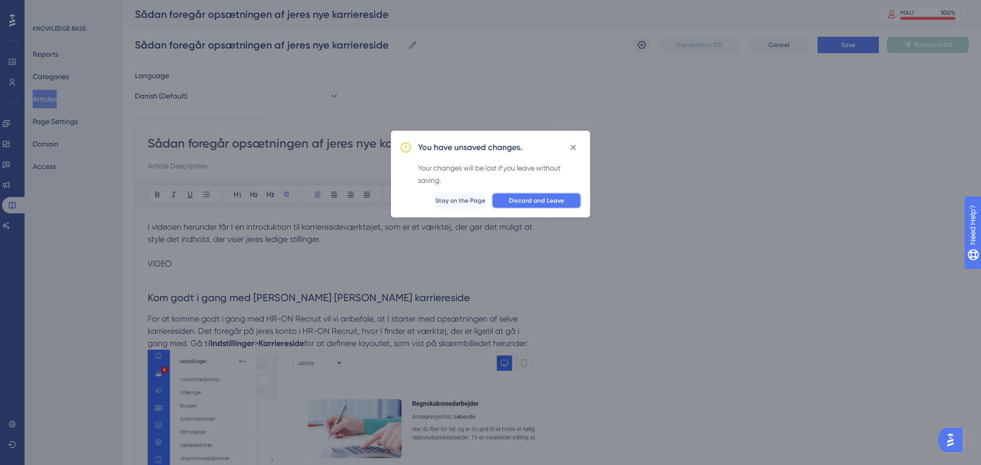
click at [532, 202] on span "Discard and Leave" at bounding box center [536, 201] width 55 height 8
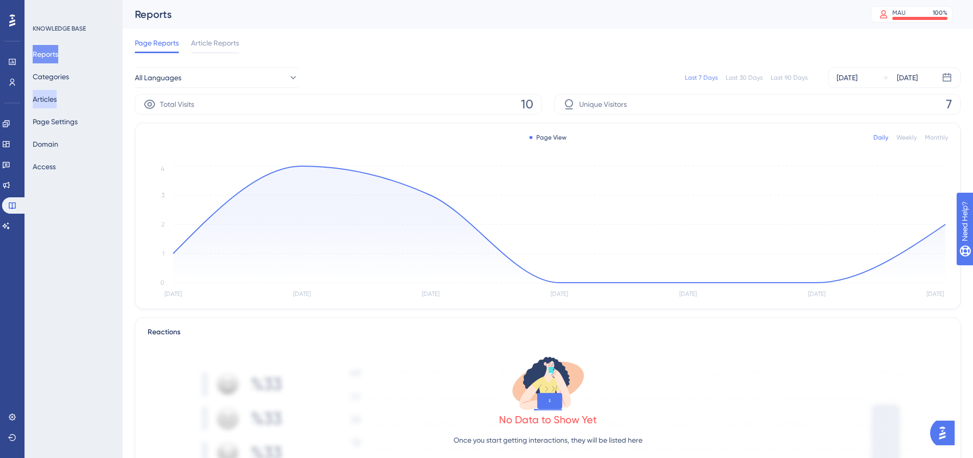
click at [57, 101] on button "Articles" at bounding box center [45, 99] width 24 height 18
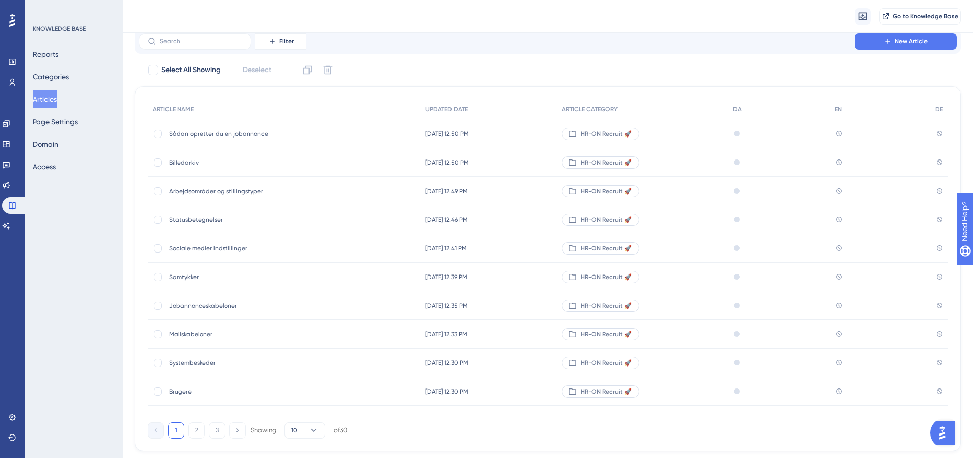
scroll to position [58, 0]
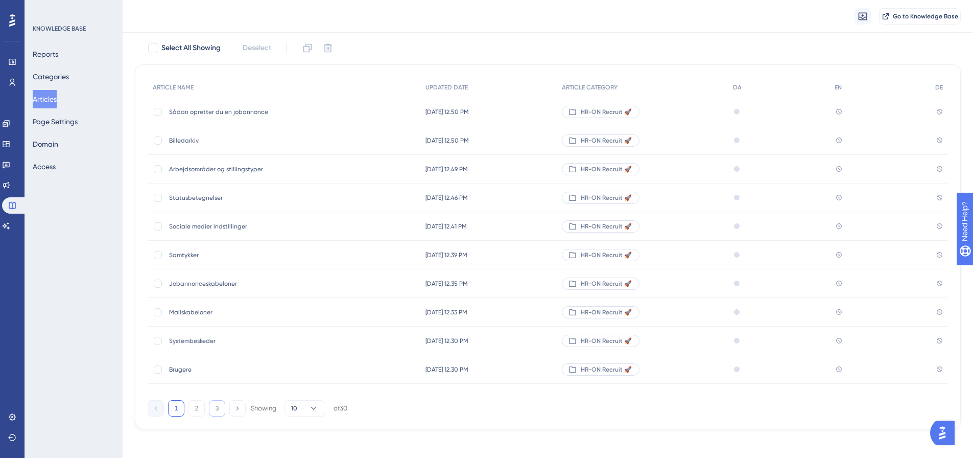
click at [216, 412] on button "3" at bounding box center [217, 408] width 16 height 16
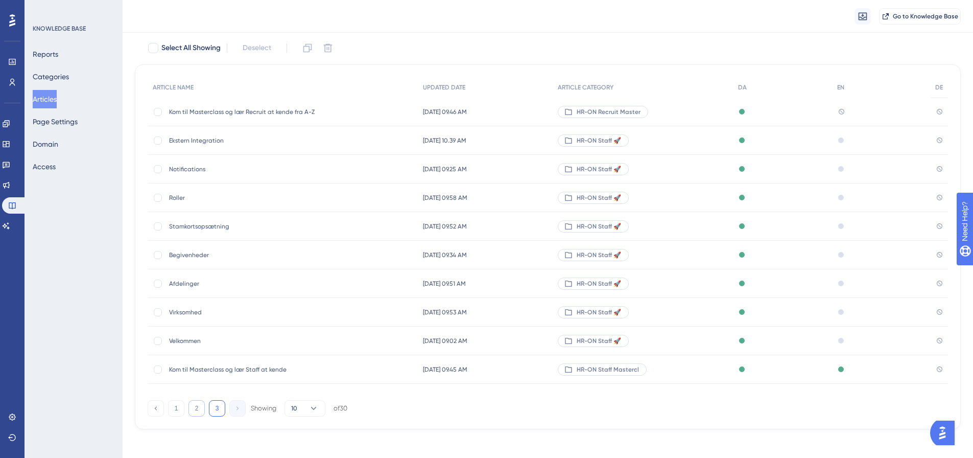
click at [200, 402] on button "2" at bounding box center [196, 408] width 16 height 16
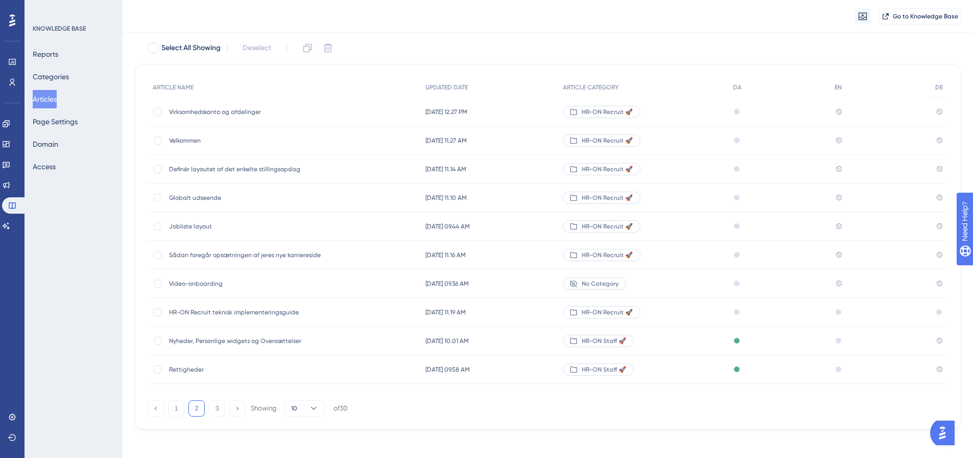
click at [255, 251] on span "Sådan foregår opsætningen af jeres nye karriereside" at bounding box center [250, 255] width 163 height 8
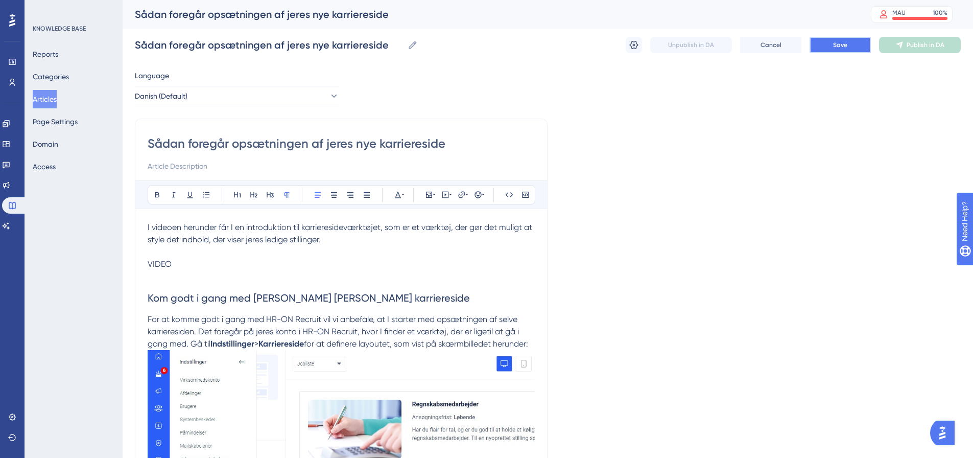
click at [844, 46] on span "Save" at bounding box center [840, 45] width 14 height 8
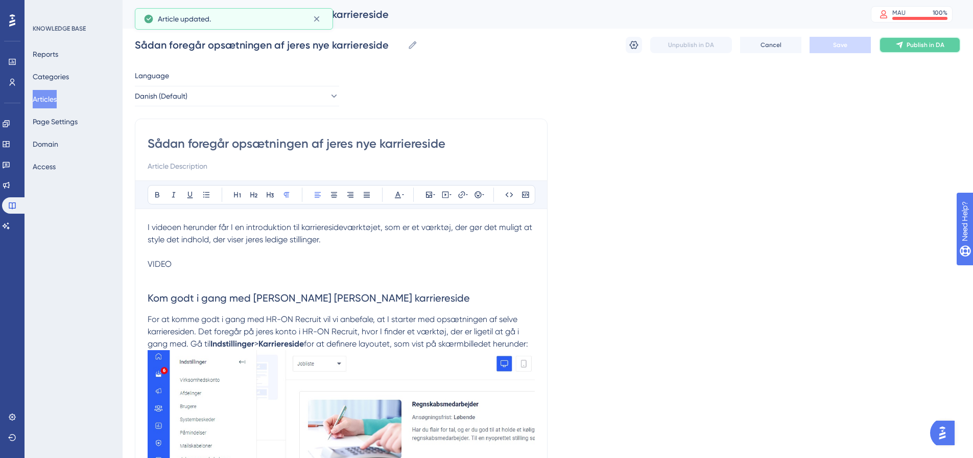
click at [927, 45] on span "Publish in DA" at bounding box center [926, 45] width 38 height 8
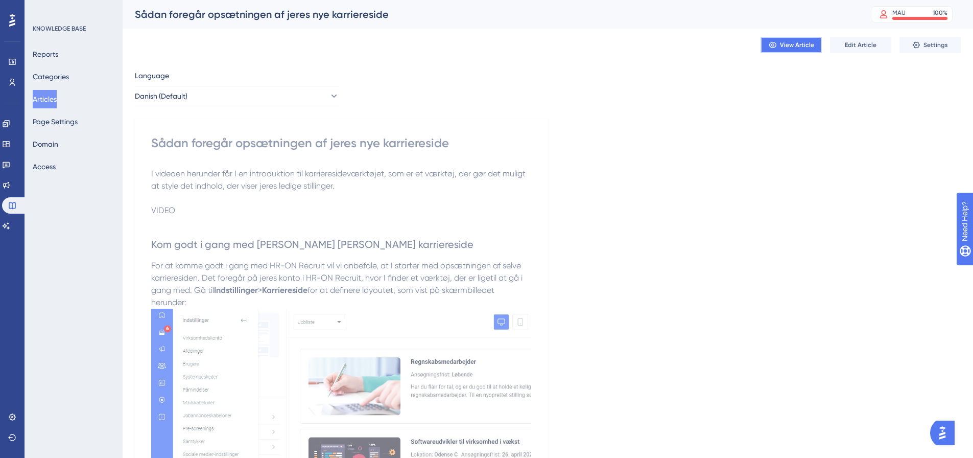
click at [780, 41] on span "View Article" at bounding box center [797, 45] width 34 height 8
click at [8, 120] on icon at bounding box center [6, 124] width 8 height 8
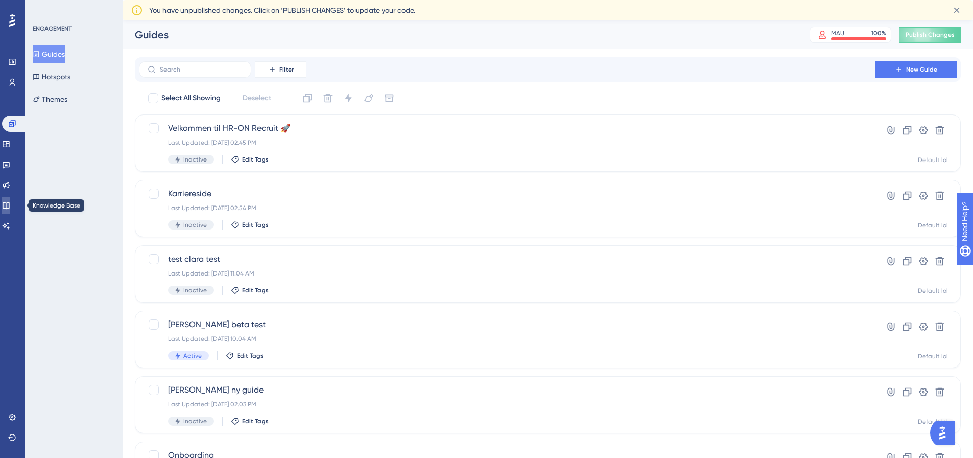
click at [9, 208] on icon at bounding box center [6, 205] width 7 height 7
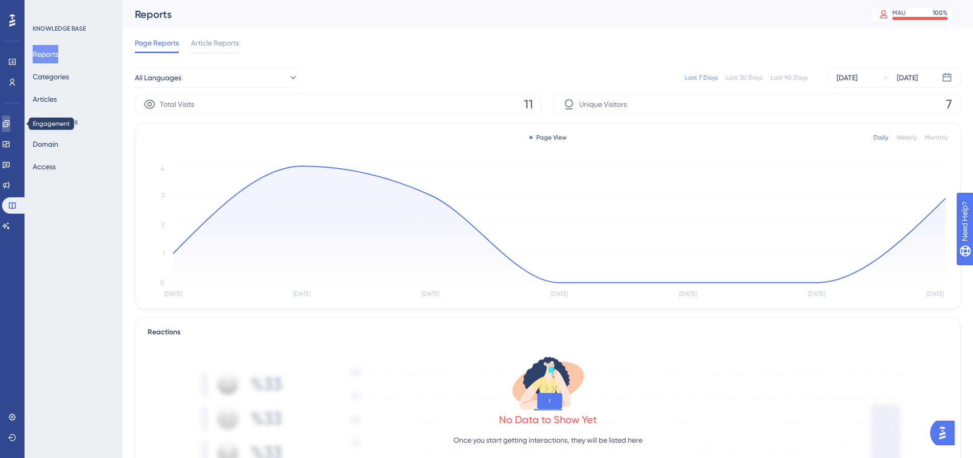
click at [10, 127] on icon at bounding box center [6, 124] width 8 height 8
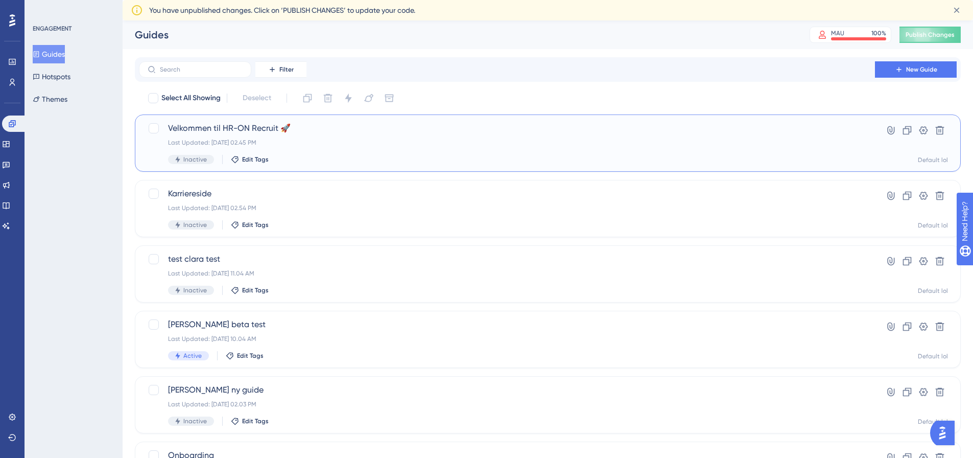
click at [241, 126] on span "Velkommen til HR-ON Recruit 🚀" at bounding box center [507, 128] width 678 height 12
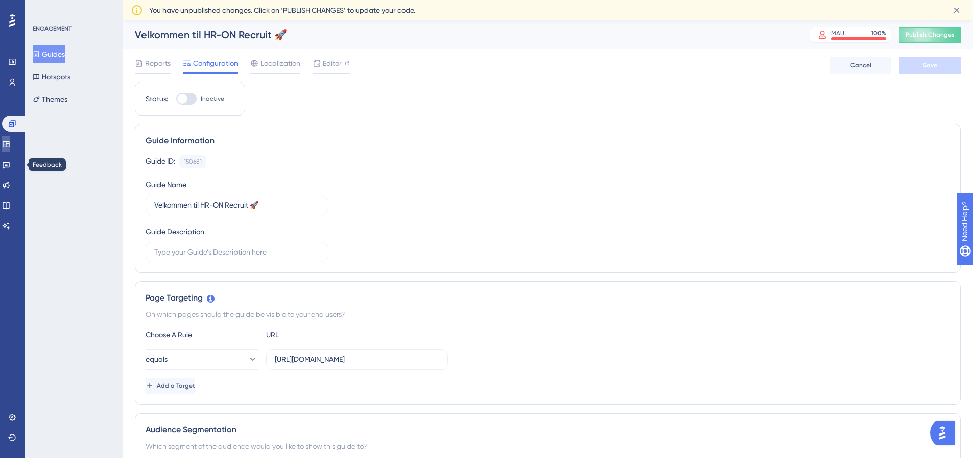
click at [10, 137] on link at bounding box center [6, 144] width 8 height 16
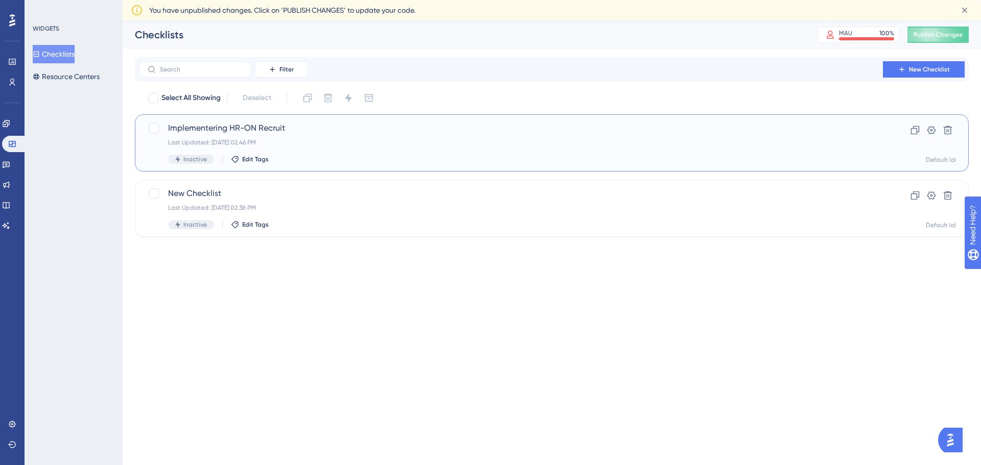
click at [235, 129] on span "Implementering HR-ON Recruit" at bounding box center [510, 128] width 685 height 12
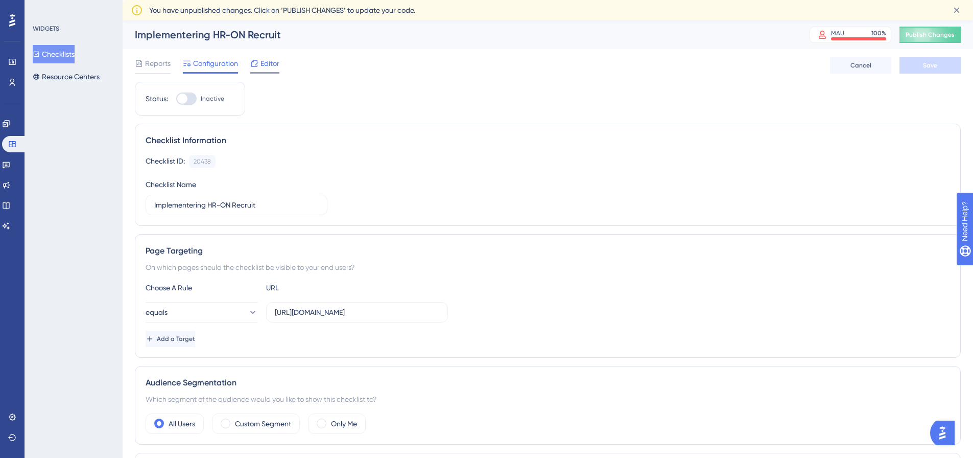
click at [267, 68] on span "Editor" at bounding box center [269, 63] width 19 height 12
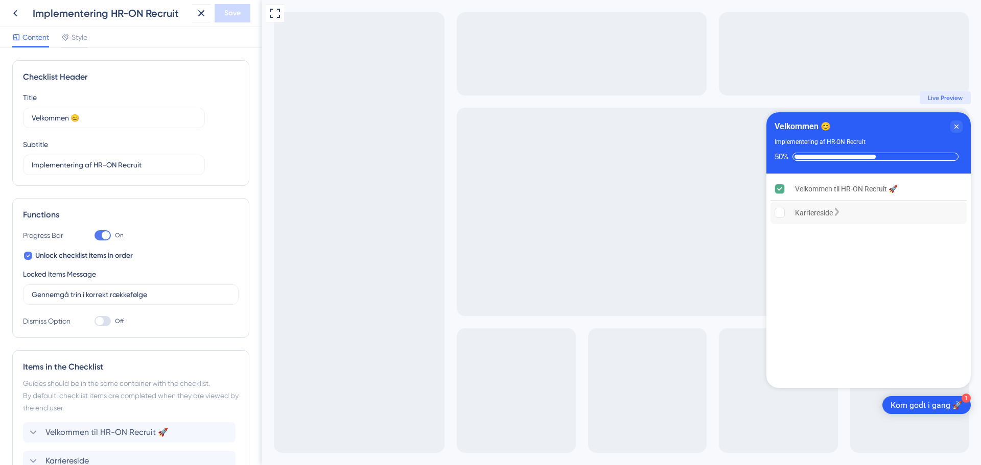
click at [841, 215] on div "Karriereside is incomplete." at bounding box center [836, 213] width 8 height 10
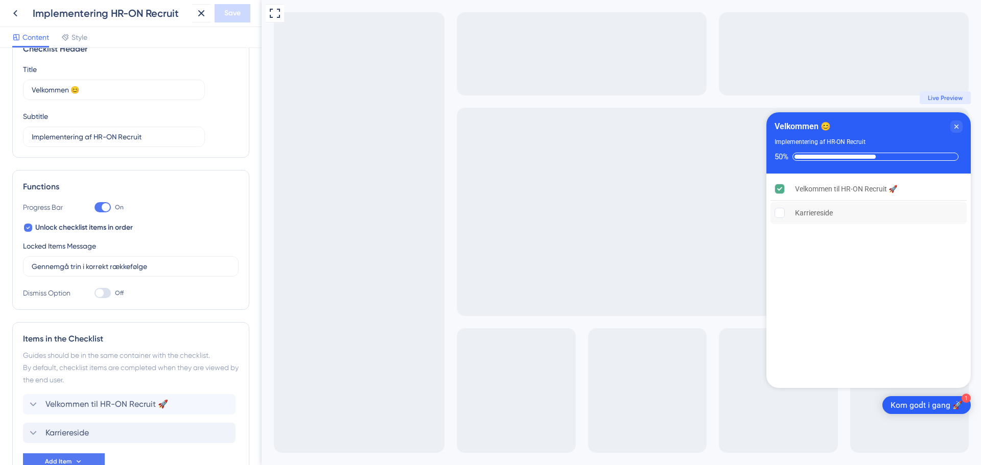
scroll to position [51, 0]
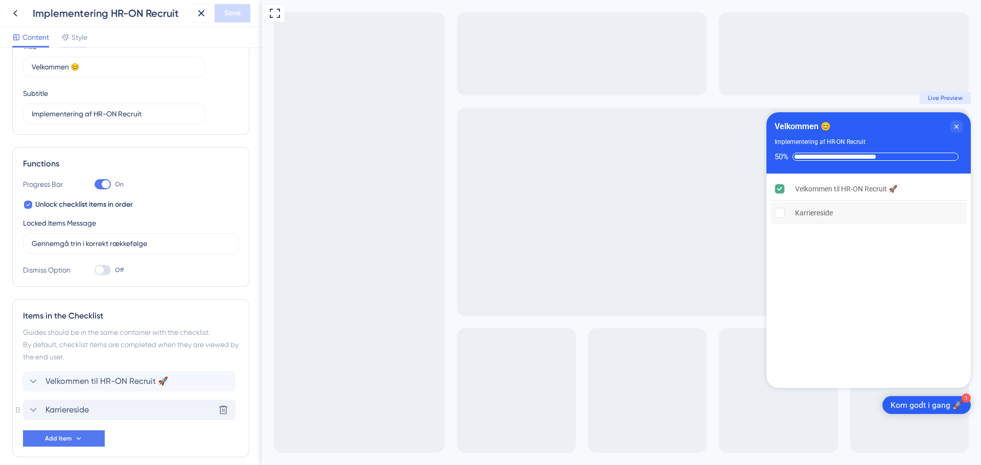
click at [33, 409] on icon at bounding box center [33, 410] width 12 height 12
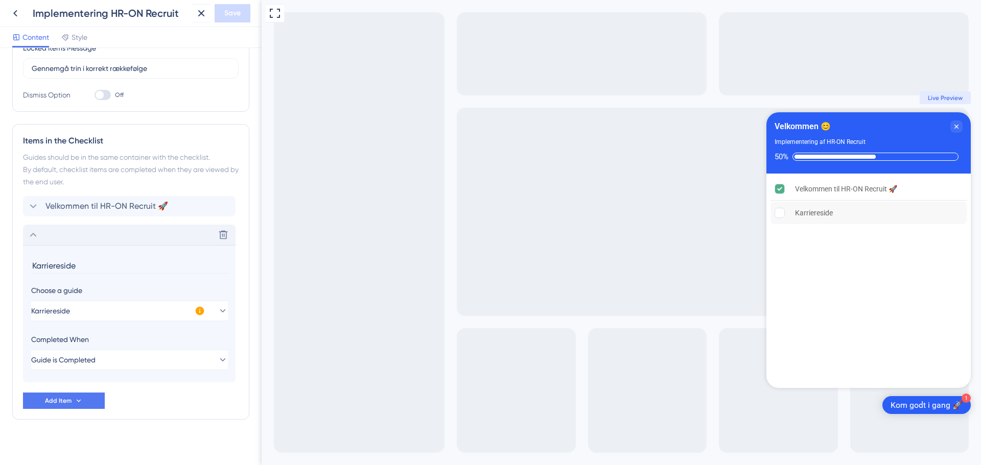
scroll to position [234, 0]
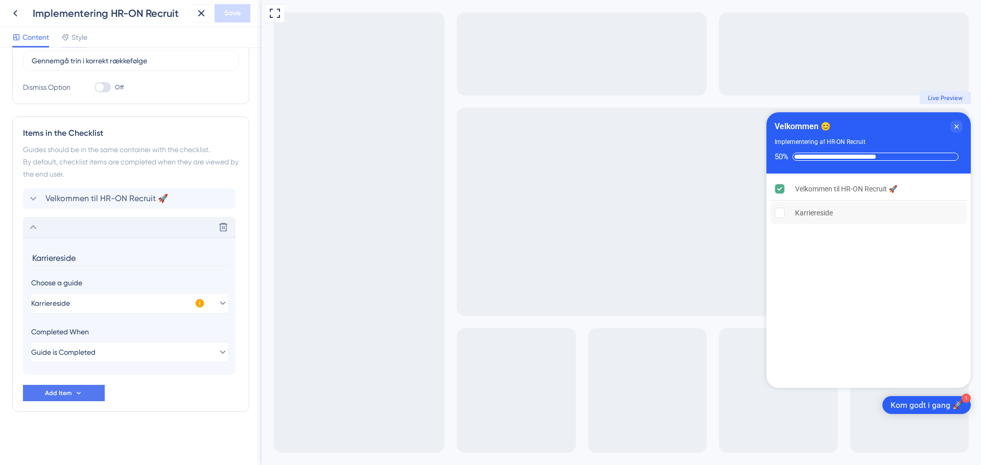
drag, startPoint x: 92, startPoint y: 259, endPoint x: 31, endPoint y: 259, distance: 60.8
click at [31, 259] on input "Karriereside" at bounding box center [130, 258] width 198 height 16
type input "O"
type input "Byg [PERSON_NAME] karriereside"
click at [162, 423] on div "Checklist Header Title Velkommen 😊 Subtitle Implementering af HR-ON Recruit Fun…" at bounding box center [130, 139] width 237 height 627
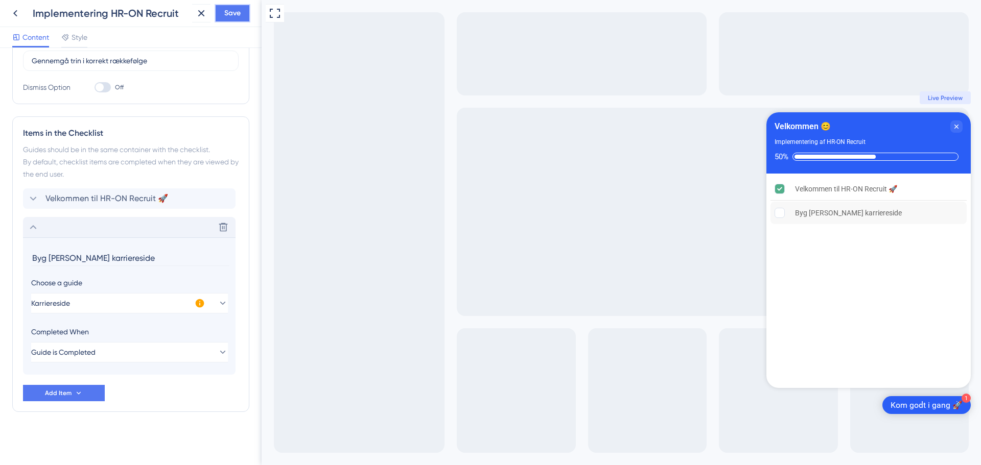
click at [227, 11] on span "Save" at bounding box center [232, 13] width 16 height 12
click at [832, 186] on div "Velkommen til HR-ON Recruit 🚀" at bounding box center [845, 189] width 100 height 12
click at [782, 189] on icon "Velkommen til HR-ON Recruit 🚀 is complete." at bounding box center [780, 189] width 10 height 10
click at [825, 213] on div "Byg [PERSON_NAME] karriereside" at bounding box center [848, 213] width 106 height 12
click at [909, 211] on div "Byg jeres karriereside is incomplete." at bounding box center [905, 213] width 8 height 10
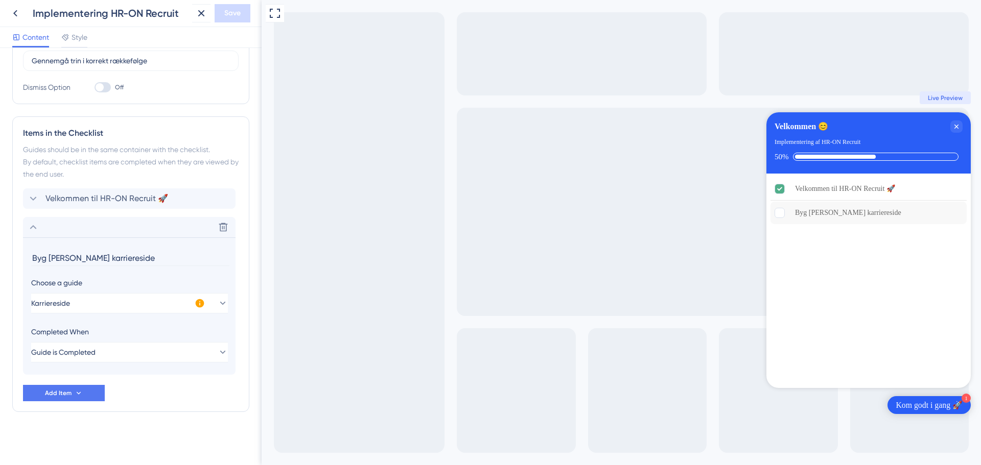
click at [96, 256] on input "Byg [PERSON_NAME] karriereside" at bounding box center [130, 258] width 198 height 16
type input "Byg [PERSON_NAME] karriereside: Jobliste"
click at [146, 398] on div "Velkommen til HR-ON Recruit 🚀 Delete Byg [PERSON_NAME] karriereside: Jobliste C…" at bounding box center [131, 294] width 216 height 213
click at [73, 388] on button "Add Item" at bounding box center [64, 393] width 82 height 16
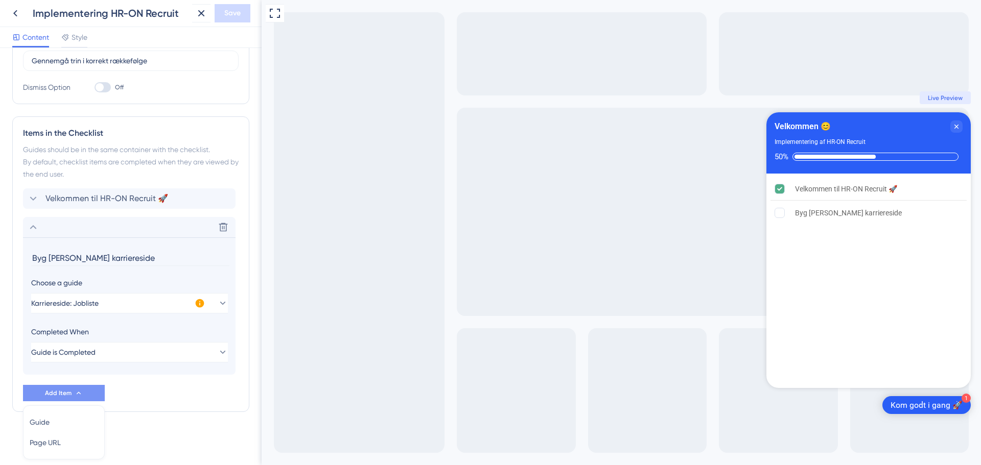
scroll to position [269, 0]
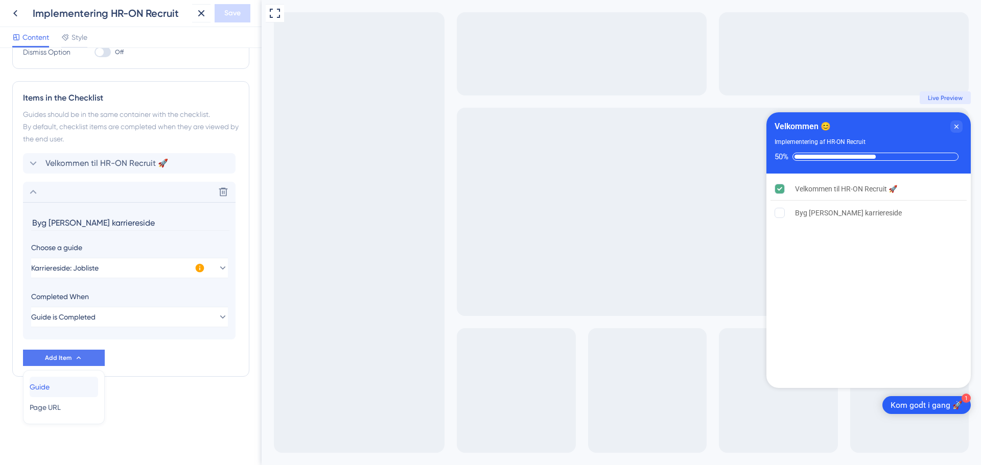
click at [50, 385] on span "Guide" at bounding box center [40, 387] width 20 height 12
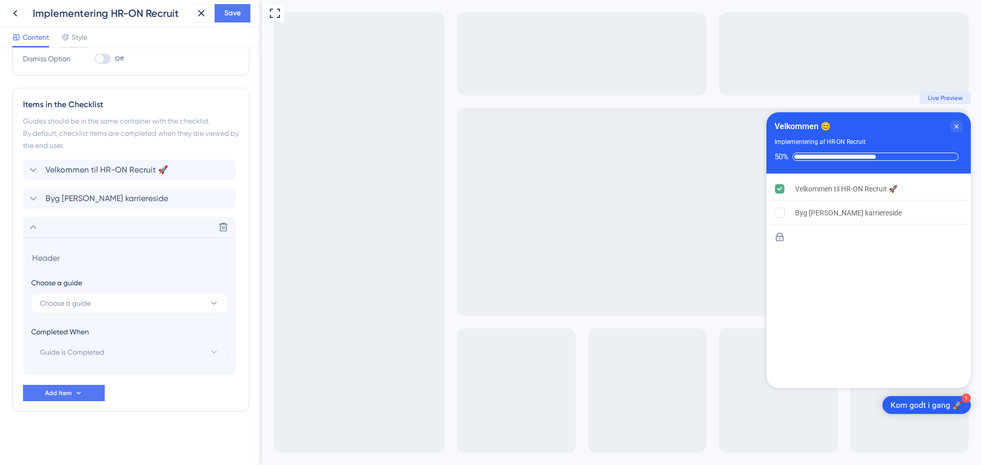
click at [68, 260] on input at bounding box center [130, 258] width 198 height 16
drag, startPoint x: 115, startPoint y: 259, endPoint x: 30, endPoint y: 254, distance: 86.0
click at [30, 254] on section "Byg [PERSON_NAME] karriereside Choose a guide Choose a guide Completed When Gui…" at bounding box center [129, 305] width 212 height 137
type input "Karriereside: Design jobside"
click at [80, 199] on span "Byg [PERSON_NAME] karriereside" at bounding box center [106, 199] width 123 height 12
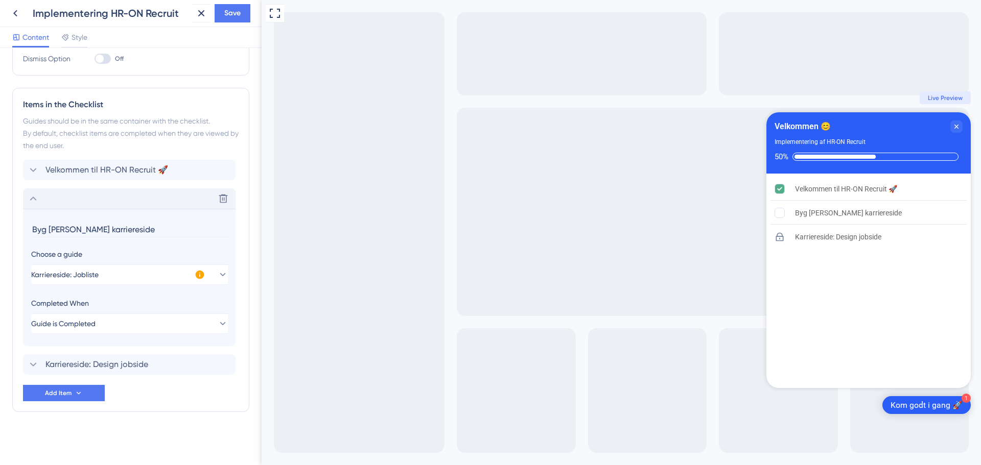
drag, startPoint x: 114, startPoint y: 227, endPoint x: 25, endPoint y: 227, distance: 89.4
click at [25, 227] on section "Byg [PERSON_NAME] karriereside Choose a guide Karriereside: Jobliste Completed …" at bounding box center [129, 277] width 212 height 137
type input "Karriereside: Byg jobliste"
click at [102, 368] on span "Karriereside: Design jobside" at bounding box center [96, 365] width 103 height 12
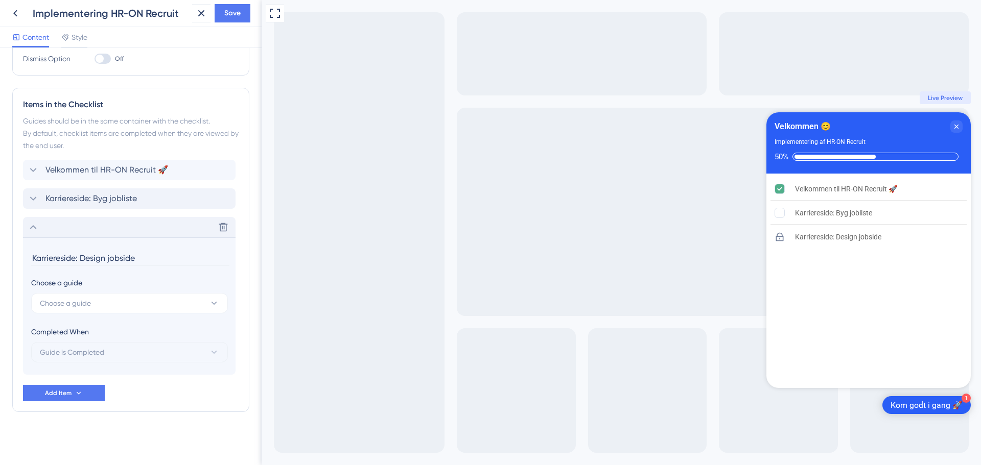
click at [101, 258] on input "Karriereside: Design jobside" at bounding box center [130, 258] width 198 height 16
click at [118, 301] on button "Choose a guide" at bounding box center [129, 303] width 197 height 20
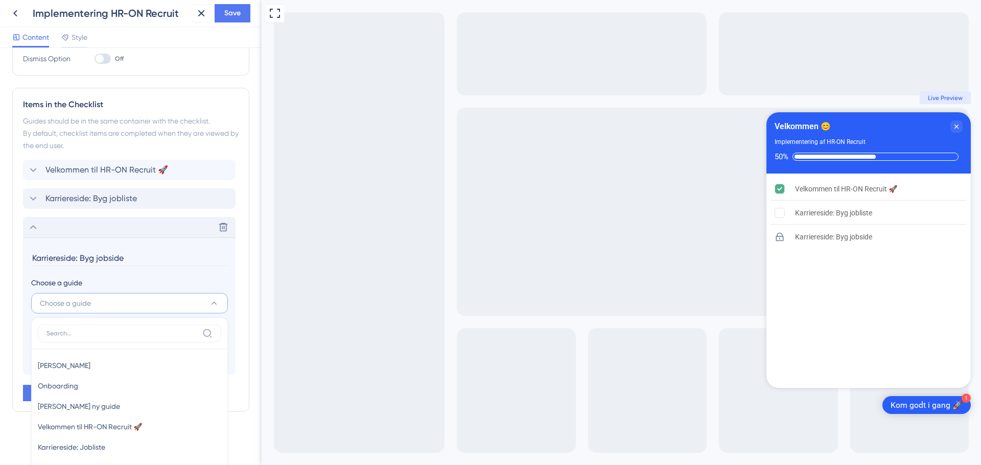
scroll to position [347, 0]
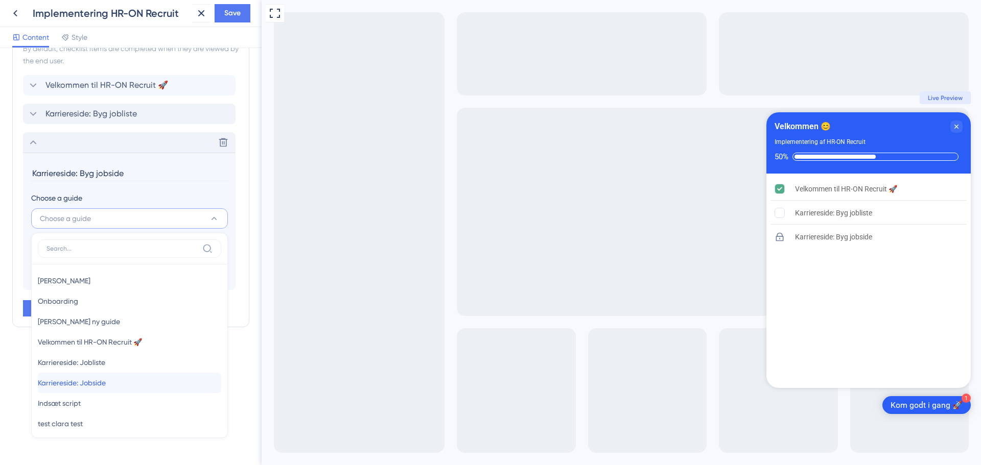
click at [106, 383] on span "Karriereside: Jobside" at bounding box center [72, 383] width 68 height 12
type input "Karriereside: Jobside"
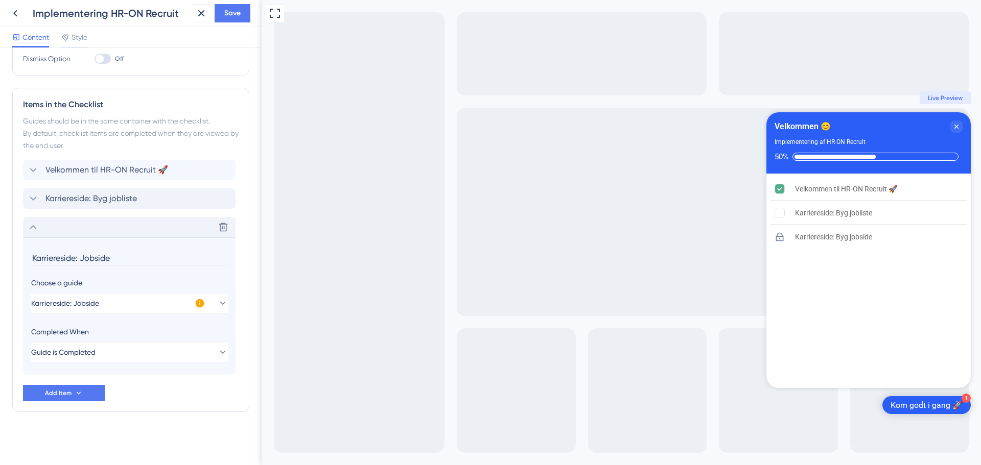
scroll to position [263, 0]
click at [87, 394] on button "Add Item" at bounding box center [64, 393] width 82 height 16
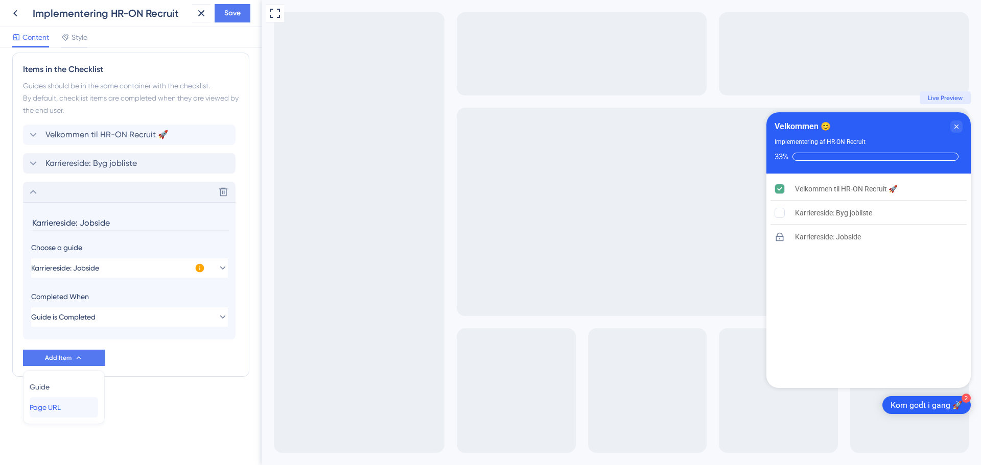
click at [61, 409] on span "Page URL" at bounding box center [45, 407] width 31 height 12
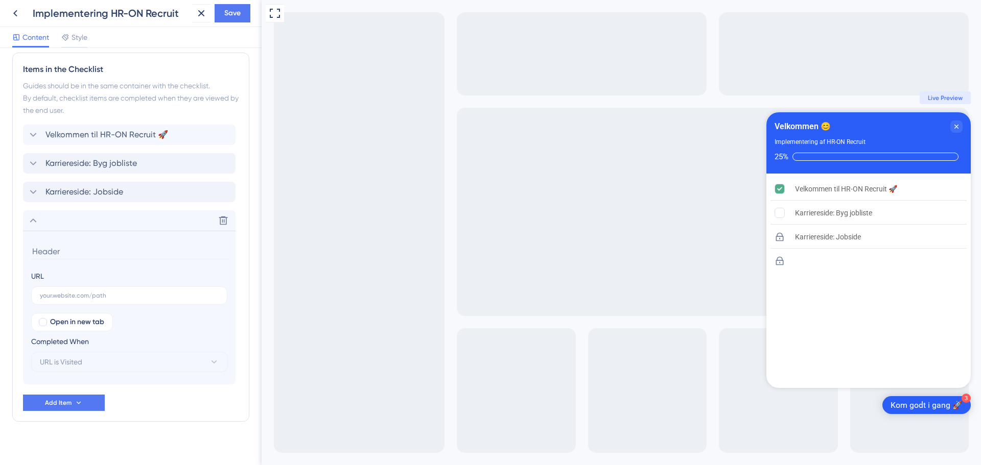
scroll to position [307, 0]
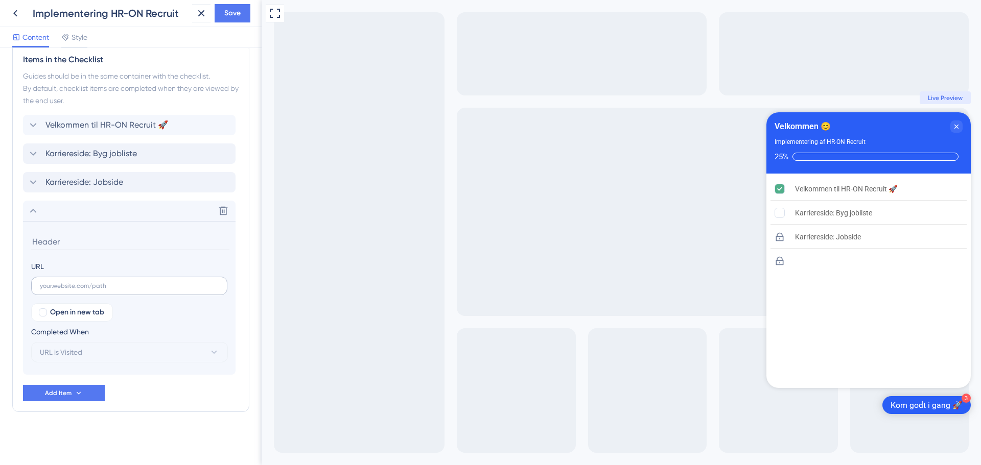
click at [82, 281] on label at bounding box center [129, 286] width 196 height 18
click at [82, 282] on input "text" at bounding box center [129, 285] width 179 height 7
click at [93, 286] on input "text" at bounding box center [129, 285] width 179 height 7
click at [153, 288] on input "Implementering af script" at bounding box center [129, 285] width 179 height 7
drag, startPoint x: 131, startPoint y: 284, endPoint x: 39, endPoint y: 288, distance: 91.5
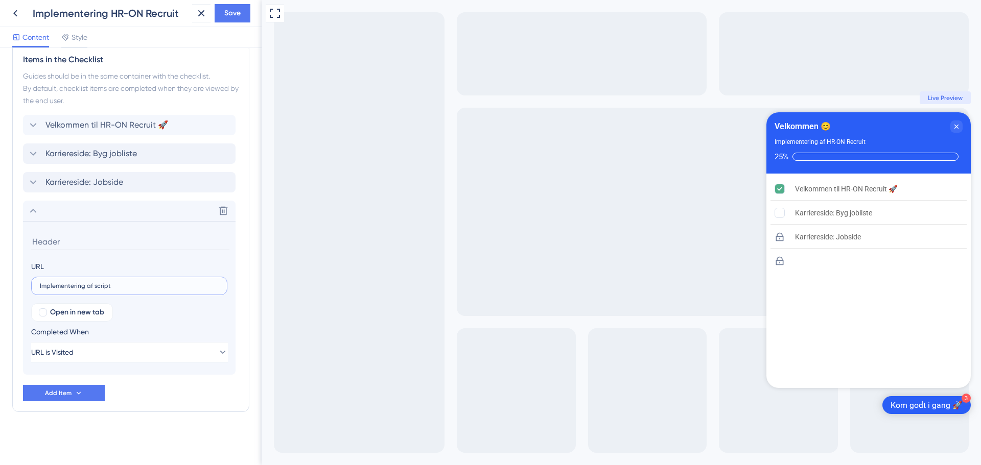
click at [39, 288] on label "Implementering af script" at bounding box center [129, 286] width 196 height 18
click at [40, 288] on input "Implementering af script" at bounding box center [129, 285] width 179 height 7
type input "Teknisk implementering"
click at [43, 314] on div at bounding box center [43, 312] width 8 height 8
checkbox input "true"
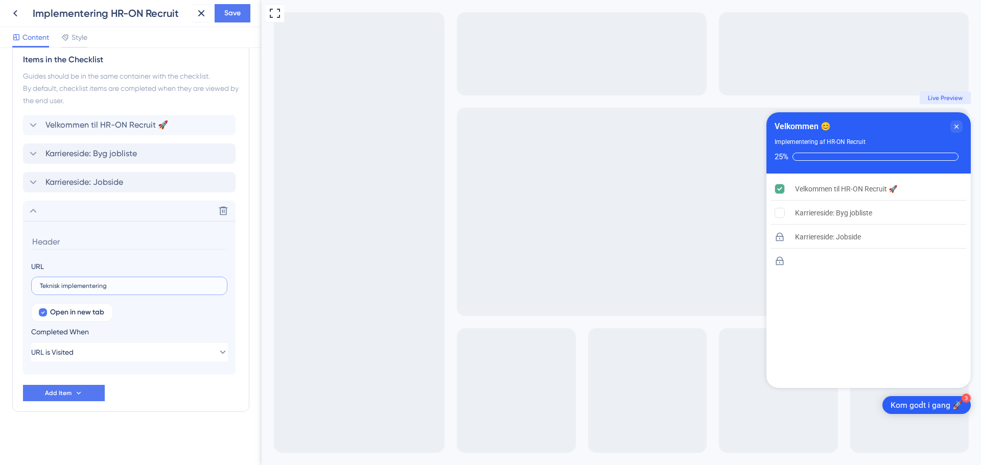
drag, startPoint x: 122, startPoint y: 288, endPoint x: 30, endPoint y: 289, distance: 91.9
click at [30, 289] on section "URL Teknisk implementering Open in new tab Completed When URL is Visited" at bounding box center [129, 298] width 212 height 154
click at [59, 240] on input at bounding box center [130, 242] width 198 height 16
paste input "Teknisk implementering"
type input "Teknisk implementering"
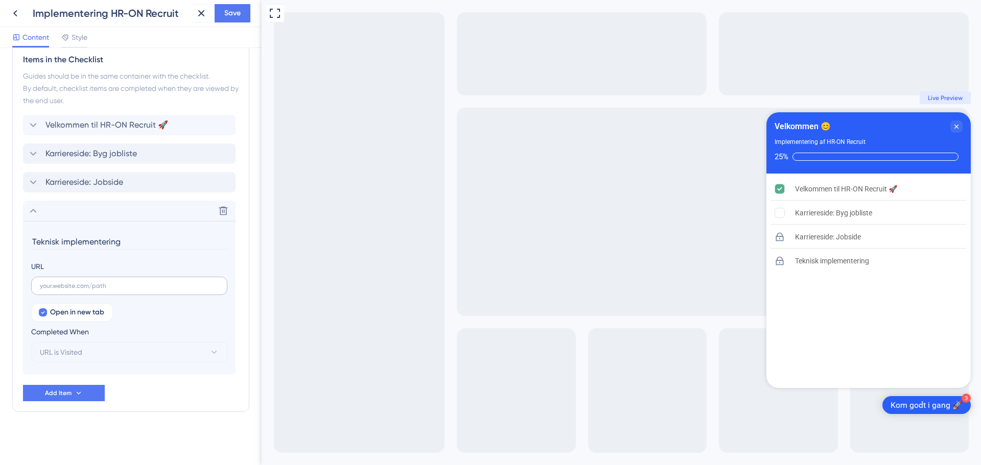
click at [62, 281] on label at bounding box center [129, 286] width 196 height 18
click at [62, 282] on input "text" at bounding box center [129, 285] width 179 height 7
click at [234, 17] on span "Save" at bounding box center [232, 13] width 16 height 12
click at [121, 289] on input "text" at bounding box center [129, 285] width 179 height 7
paste input "[URL][DOMAIN_NAME][PERSON_NAME]"
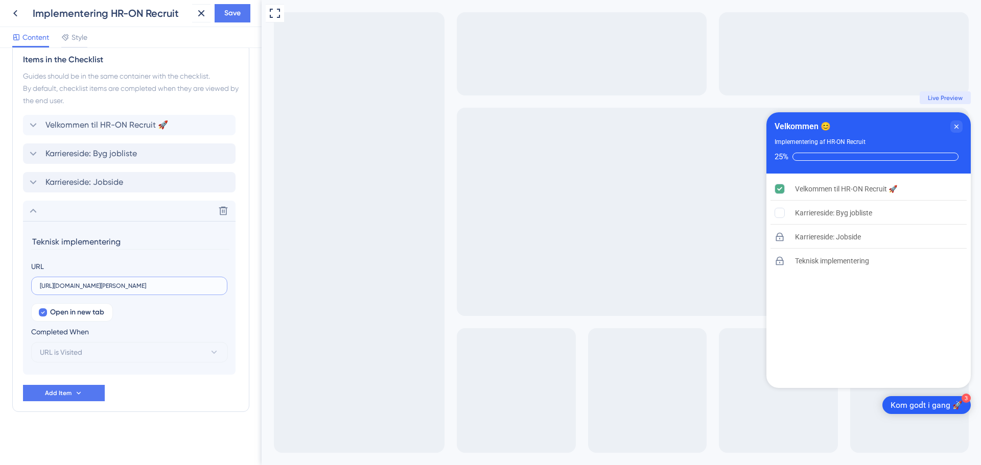
scroll to position [0, 117]
type input "[URL][DOMAIN_NAME][PERSON_NAME]"
click at [100, 356] on button "URL is Visited" at bounding box center [129, 352] width 197 height 20
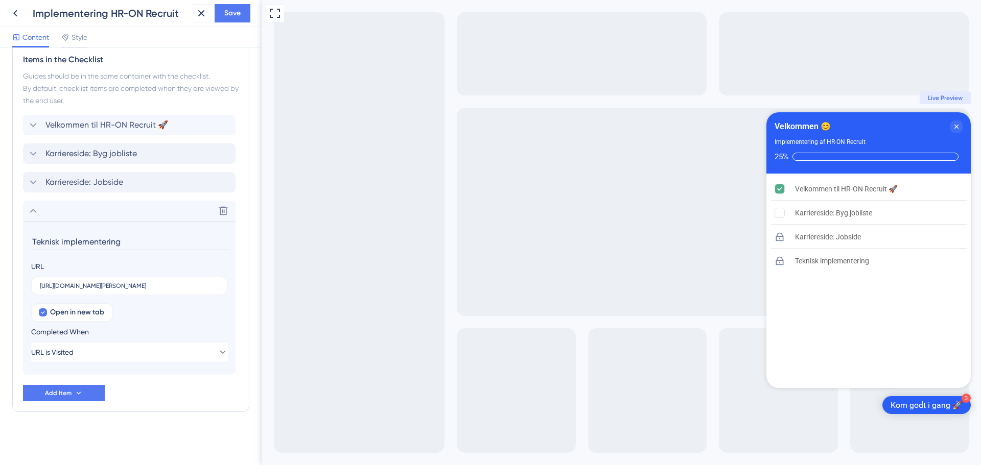
click at [183, 397] on div "Velkommen til HR-ON Recruit 🚀 Karriereside: Byg jobliste Karriereside: Jobside …" at bounding box center [131, 258] width 216 height 287
click at [234, 19] on span "Save" at bounding box center [232, 13] width 16 height 12
click at [779, 212] on rect "Karriereside: Byg jobliste is incomplete." at bounding box center [780, 213] width 10 height 10
click at [779, 234] on icon "Karriereside: Jobside is locked. Gennemgå trin i korrekt rækkefølge" at bounding box center [775, 231] width 10 height 10
click at [779, 259] on icon "Teknisk implementering is locked. Gennemgå trin i korrekt rækkefølge" at bounding box center [776, 255] width 8 height 9
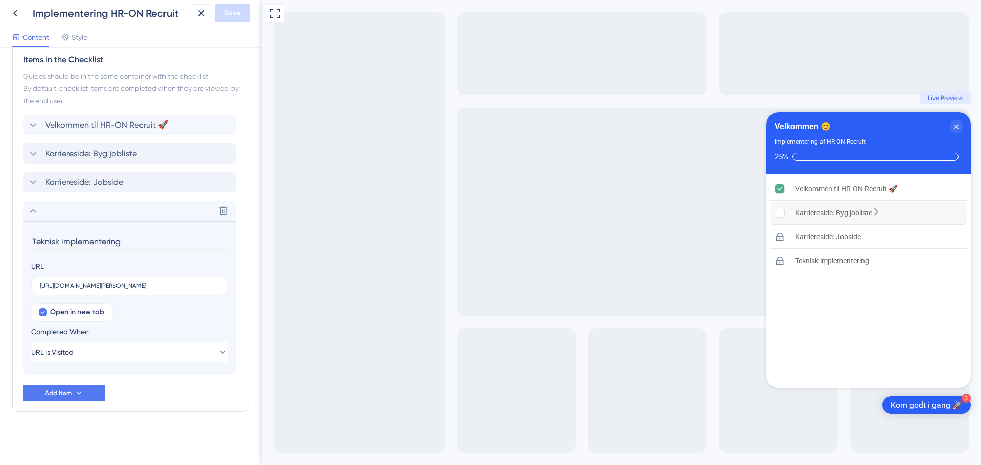
click at [780, 209] on rect "Karriereside: Byg jobliste is incomplete." at bounding box center [780, 213] width 10 height 10
click at [781, 209] on rect "Karriereside: Byg jobliste is incomplete." at bounding box center [780, 213] width 10 height 10
click at [908, 213] on div "Karriereside: Byg jobliste" at bounding box center [868, 213] width 196 height 23
click at [781, 211] on rect "Karriereside: Byg jobliste is incomplete." at bounding box center [780, 213] width 10 height 10
click at [779, 233] on icon "Karriereside: Jobside is locked. Gennemgå trin i korrekt rækkefølge" at bounding box center [776, 231] width 8 height 9
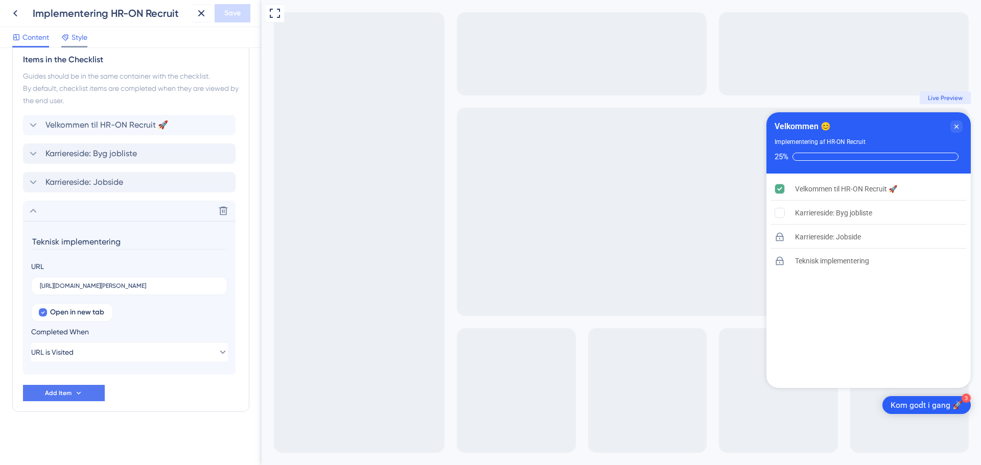
click at [78, 37] on span "Style" at bounding box center [80, 37] width 16 height 12
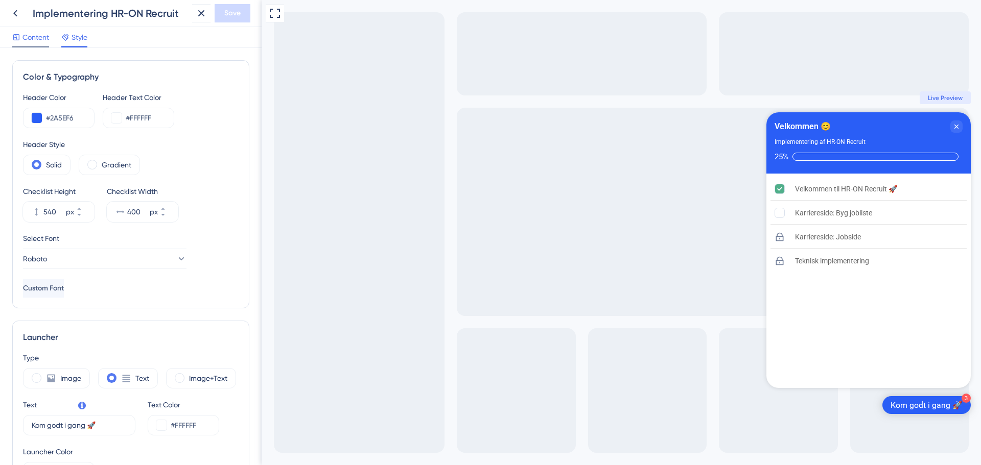
click at [40, 35] on span "Content" at bounding box center [35, 37] width 27 height 12
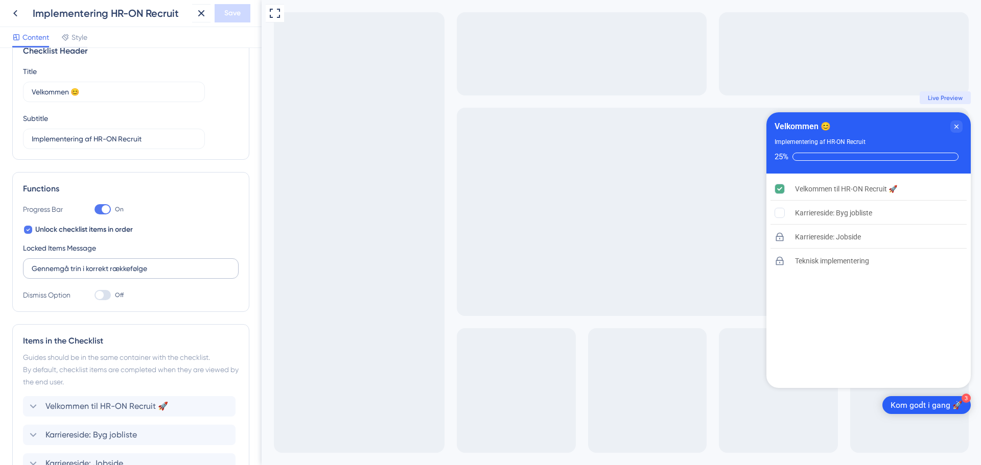
scroll to position [51, 0]
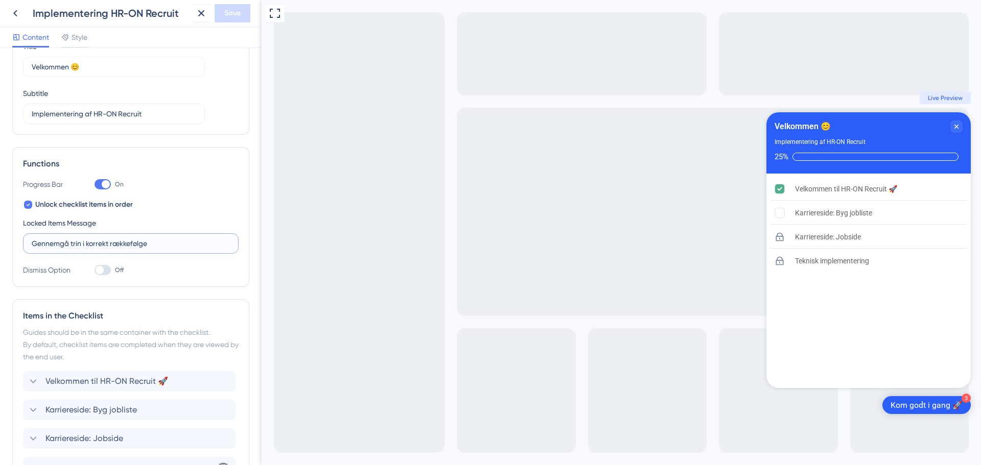
drag, startPoint x: 150, startPoint y: 246, endPoint x: 29, endPoint y: 237, distance: 121.4
click at [29, 237] on label "Gennemgå trin i korrekt rækkefølge" at bounding box center [131, 243] width 216 height 20
click at [108, 244] on input "Du mangler at gennemføre steps, før du kan påbegynde dette" at bounding box center [131, 243] width 198 height 11
type input "Du mangler at gennemføre steps, før du kan påbegynde dette"
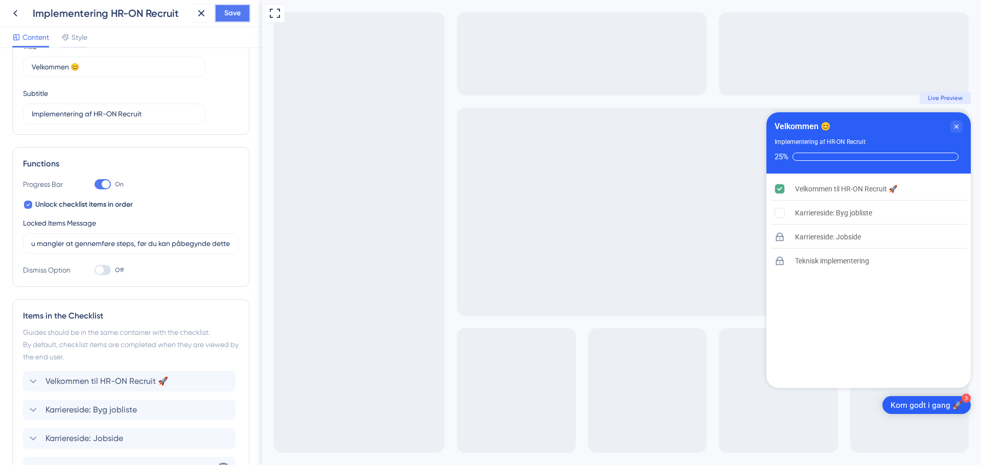
click at [233, 12] on span "Save" at bounding box center [232, 13] width 16 height 12
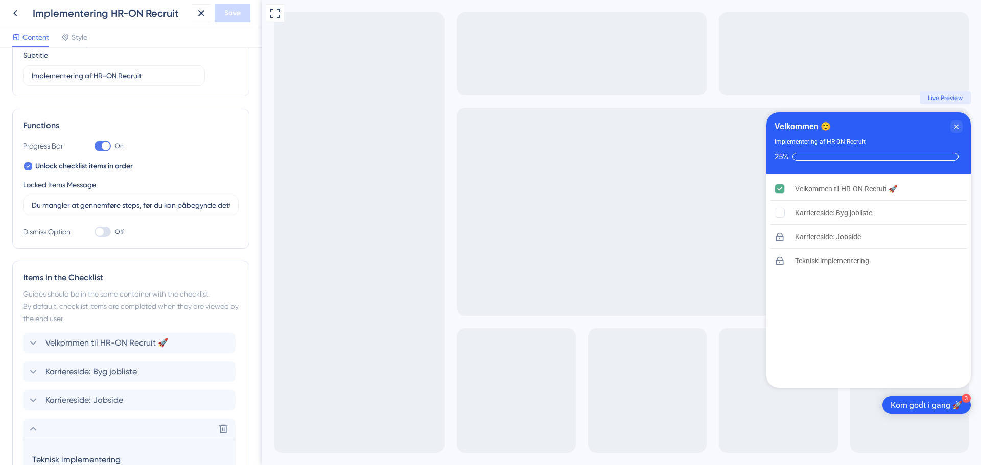
scroll to position [0, 0]
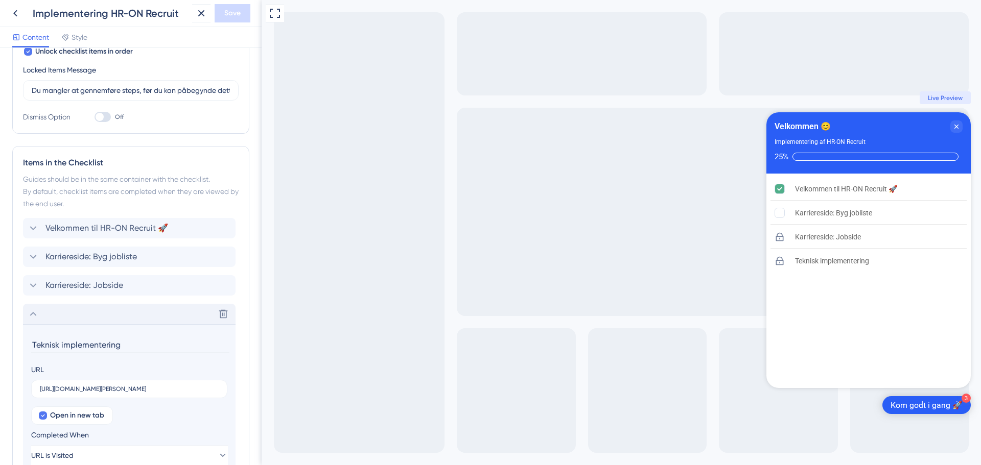
click at [36, 315] on icon at bounding box center [33, 314] width 12 height 12
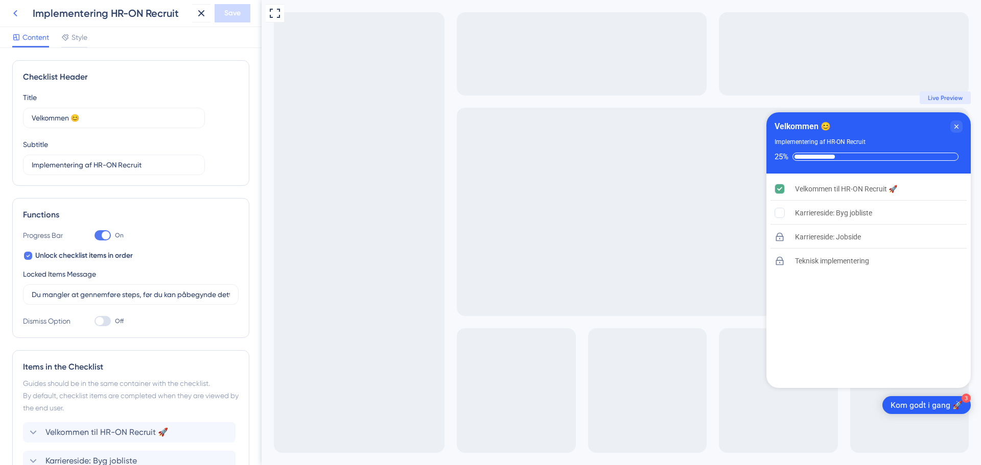
click at [18, 11] on icon at bounding box center [15, 13] width 12 height 12
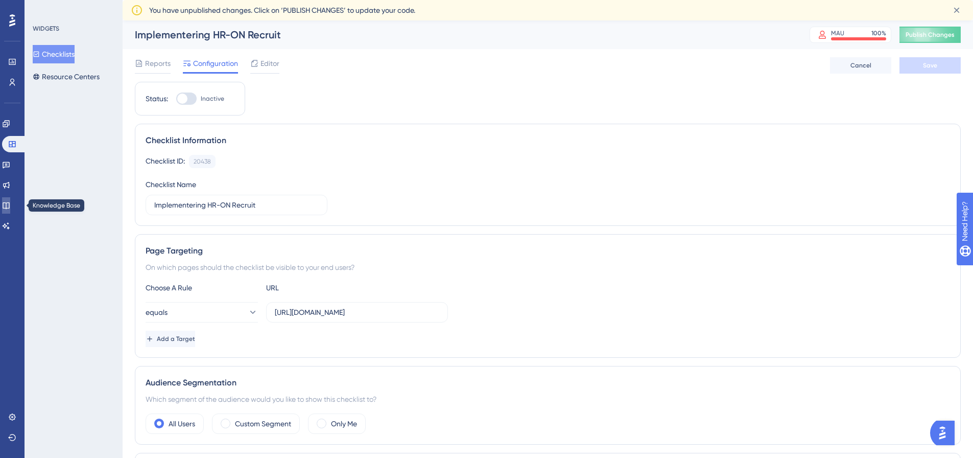
click at [9, 206] on icon at bounding box center [6, 205] width 8 height 8
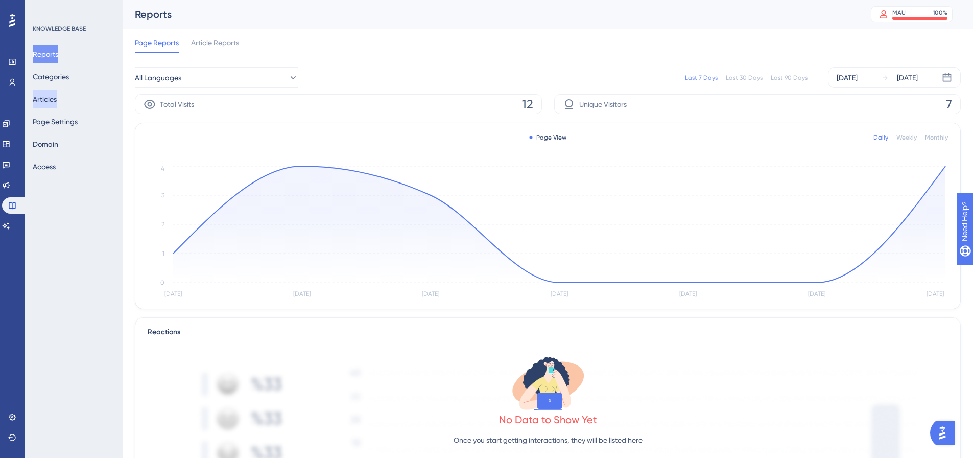
click at [55, 99] on button "Articles" at bounding box center [45, 99] width 24 height 18
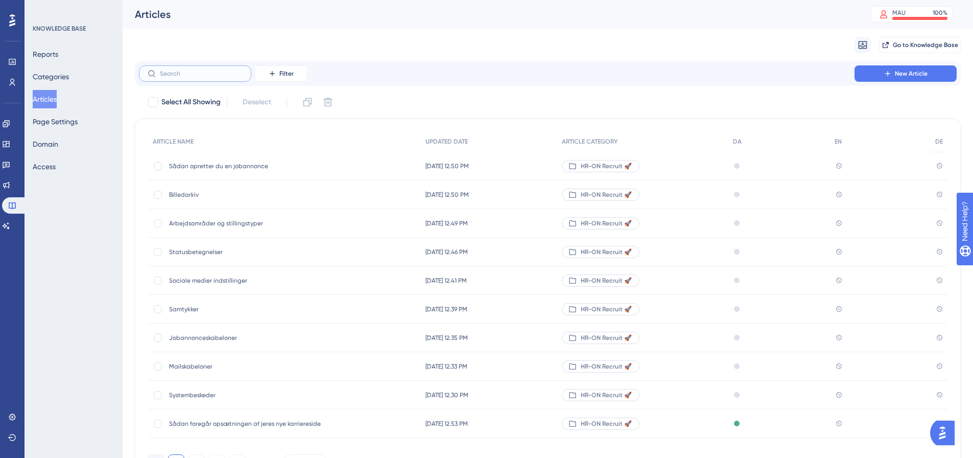
click at [194, 72] on input "text" at bounding box center [201, 73] width 83 height 7
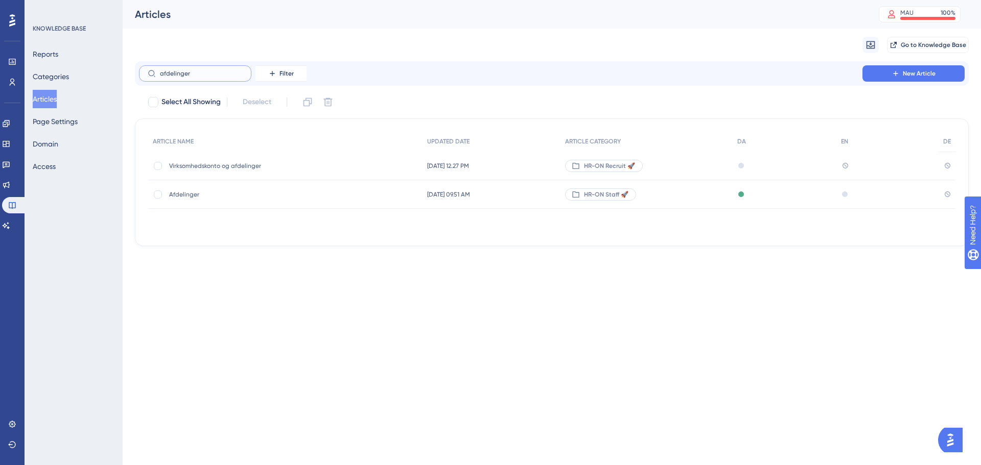
type input "afdelinger"
click at [245, 162] on span "Virksomhedskonto og afdelinger" at bounding box center [250, 166] width 163 height 8
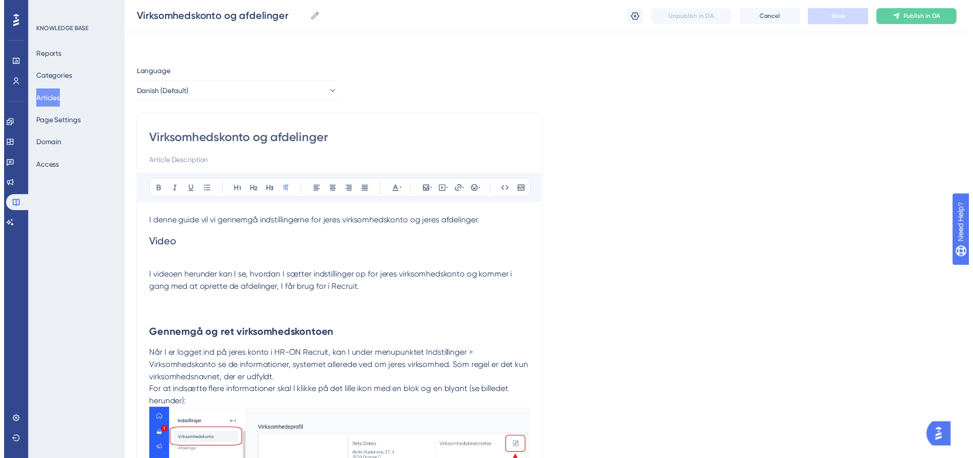
scroll to position [576, 0]
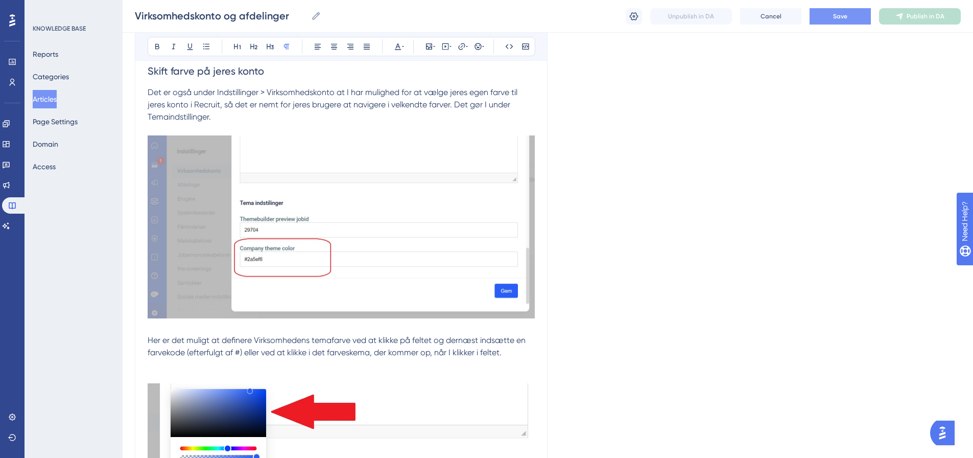
click at [845, 20] on span "Save" at bounding box center [840, 16] width 14 height 8
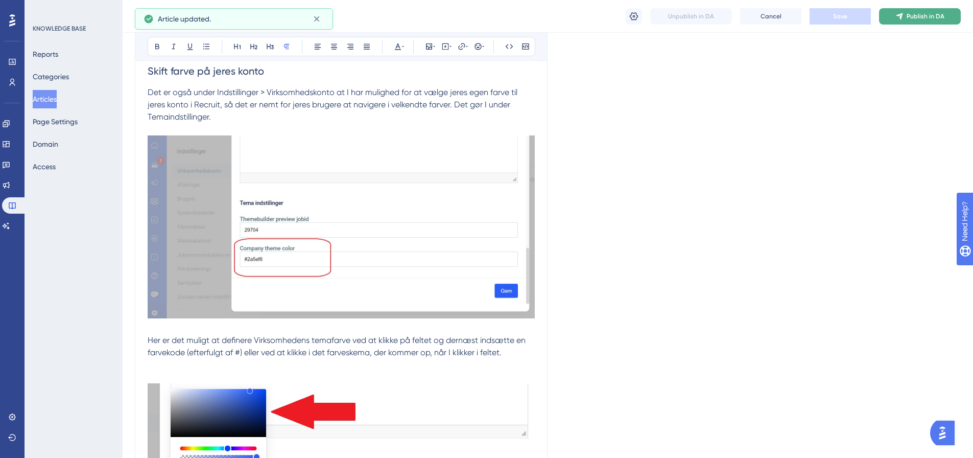
click at [936, 14] on span "Publish in DA" at bounding box center [926, 16] width 38 height 8
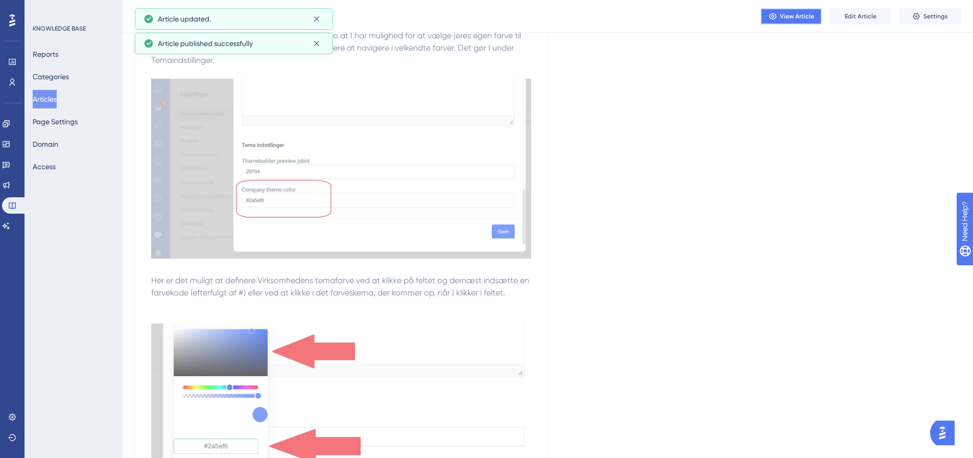
click at [800, 18] on span "View Article" at bounding box center [797, 16] width 34 height 8
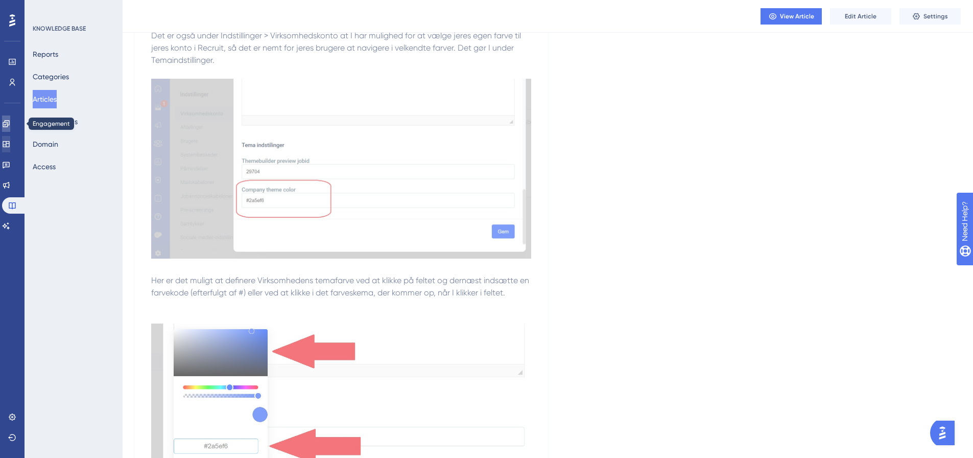
drag, startPoint x: 9, startPoint y: 126, endPoint x: 9, endPoint y: 136, distance: 10.2
click at [9, 126] on icon at bounding box center [6, 124] width 8 height 8
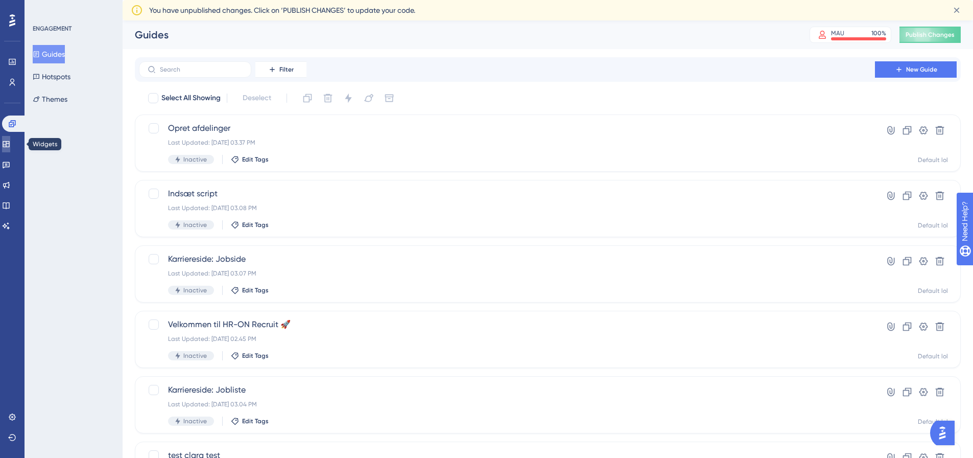
click at [9, 140] on icon at bounding box center [6, 144] width 8 height 8
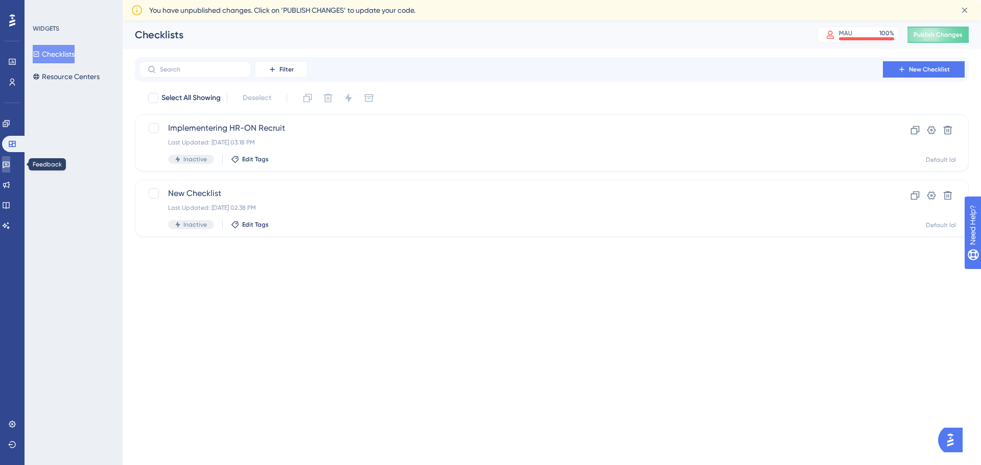
click at [10, 168] on icon at bounding box center [6, 164] width 8 height 8
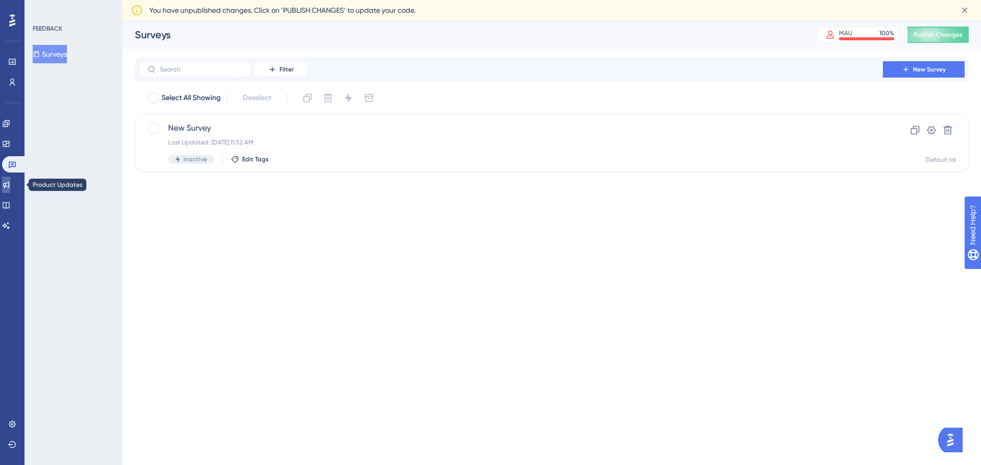
click at [10, 181] on icon at bounding box center [6, 185] width 8 height 8
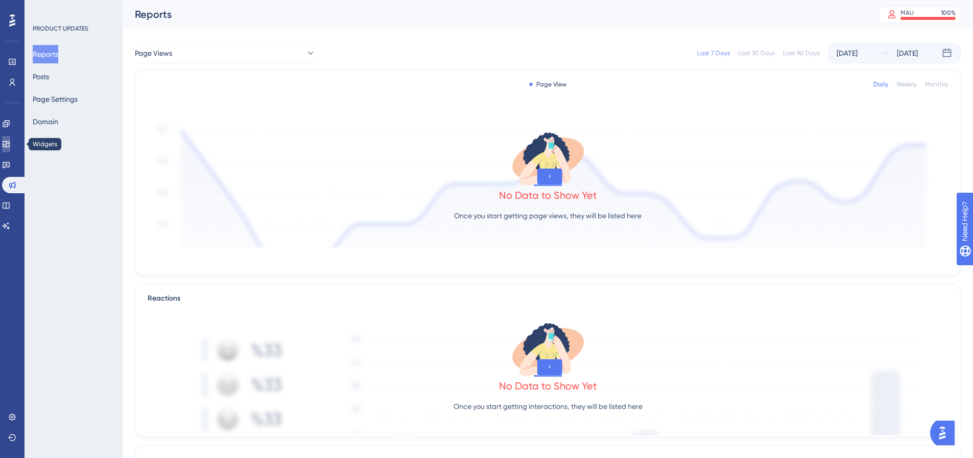
click at [10, 140] on icon at bounding box center [6, 144] width 8 height 8
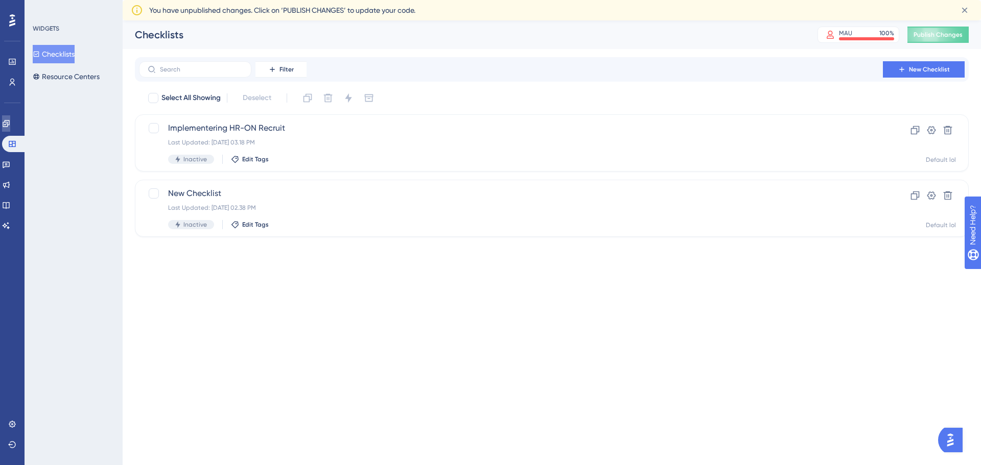
click at [10, 126] on icon at bounding box center [6, 124] width 8 height 8
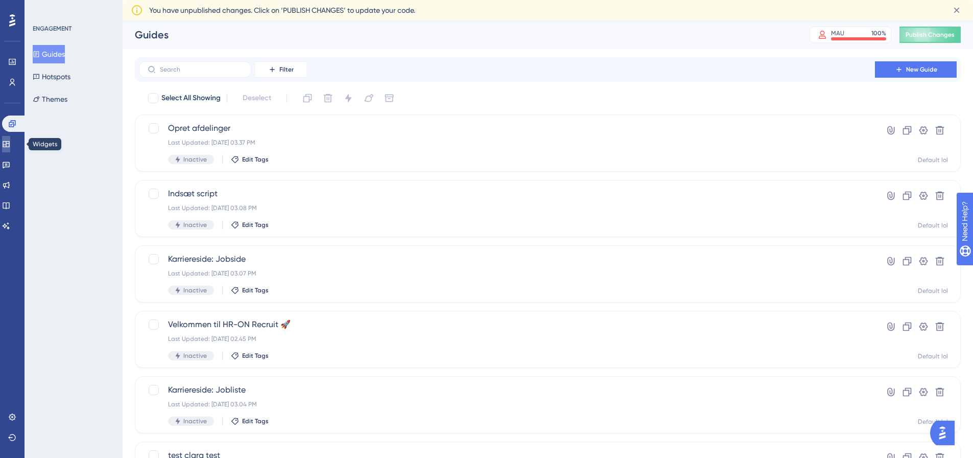
click at [9, 145] on icon at bounding box center [6, 144] width 7 height 6
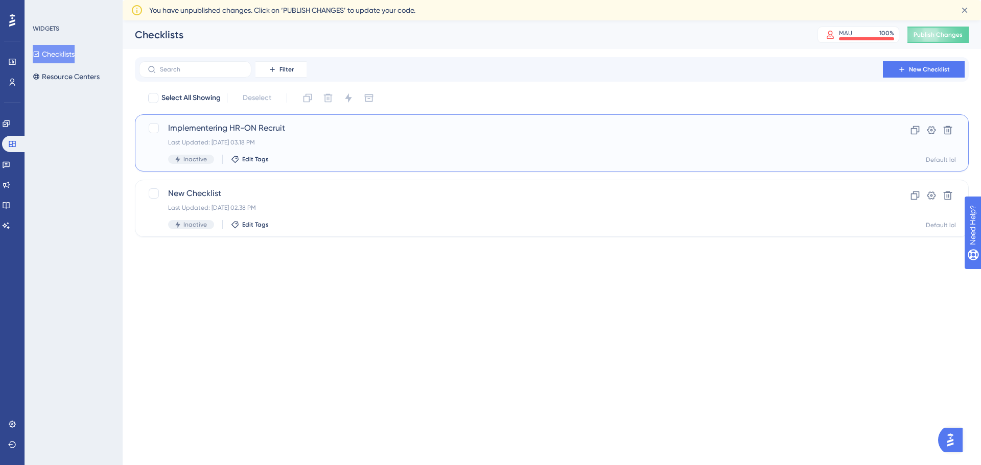
click at [268, 130] on span "Implementering HR-ON Recruit" at bounding box center [510, 128] width 685 height 12
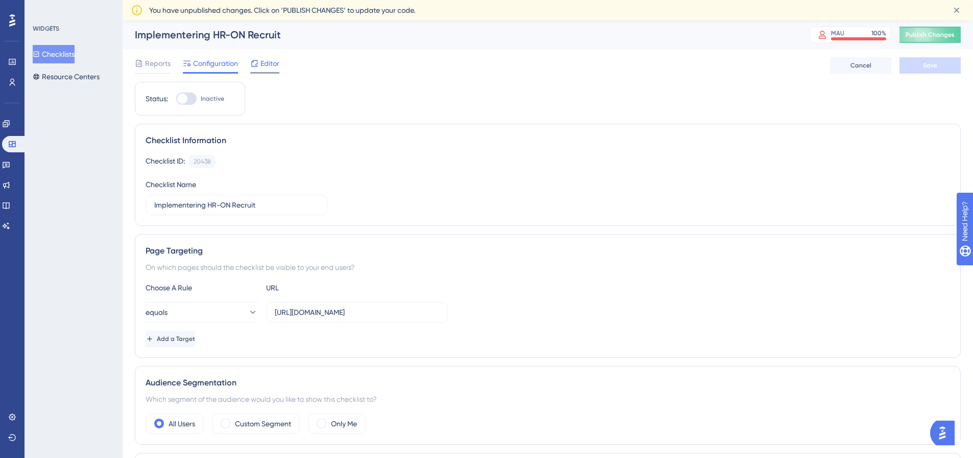
click at [266, 69] on div "Editor" at bounding box center [264, 65] width 29 height 16
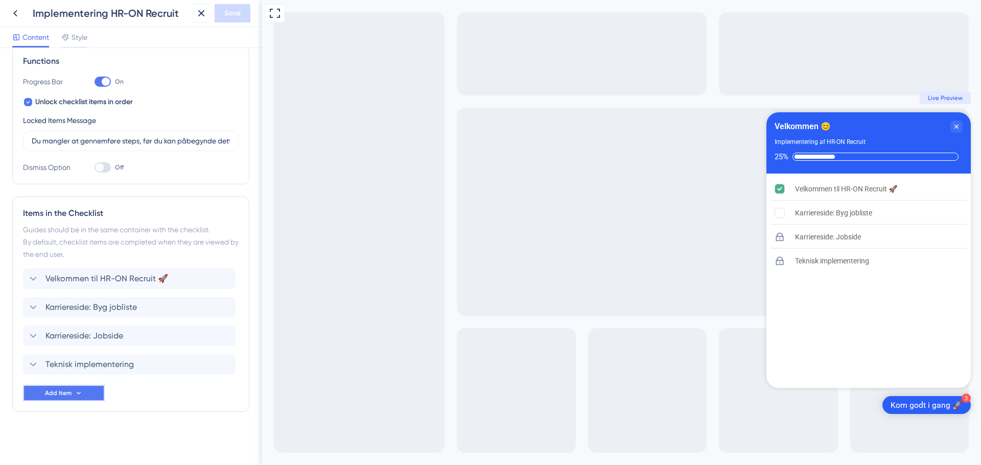
click at [87, 393] on button "Add Item" at bounding box center [64, 393] width 82 height 16
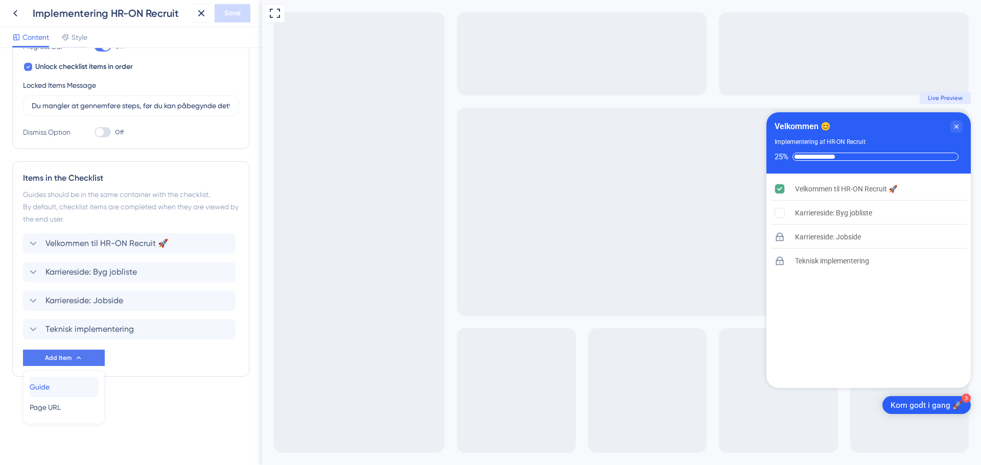
click at [50, 383] on span "Guide" at bounding box center [40, 387] width 20 height 12
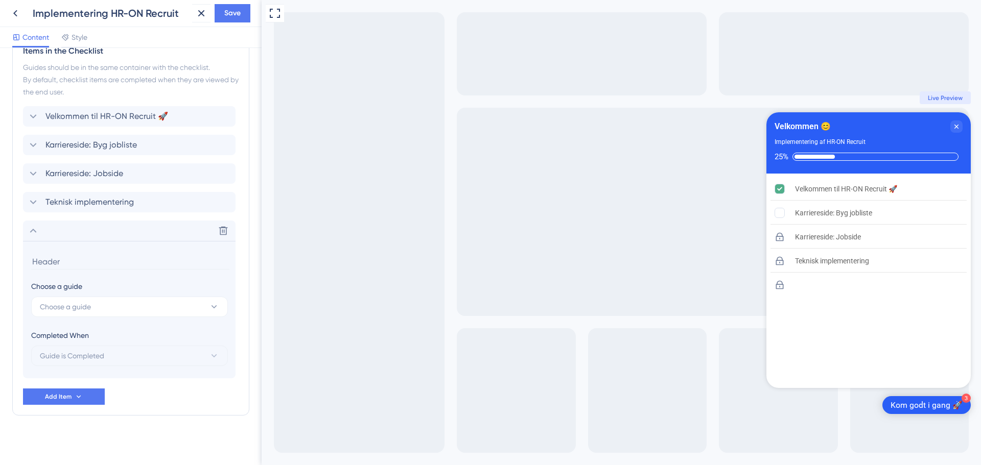
scroll to position [320, 0]
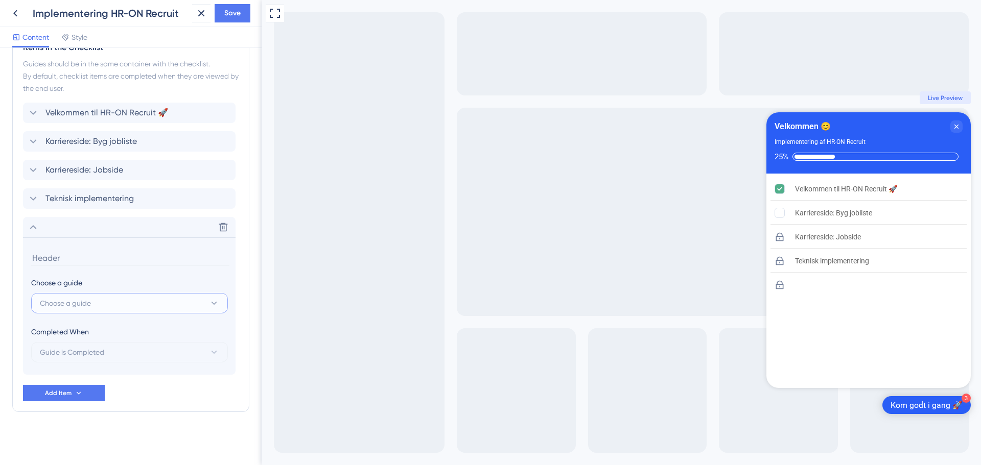
click at [100, 299] on button "Choose a guide" at bounding box center [129, 303] width 197 height 20
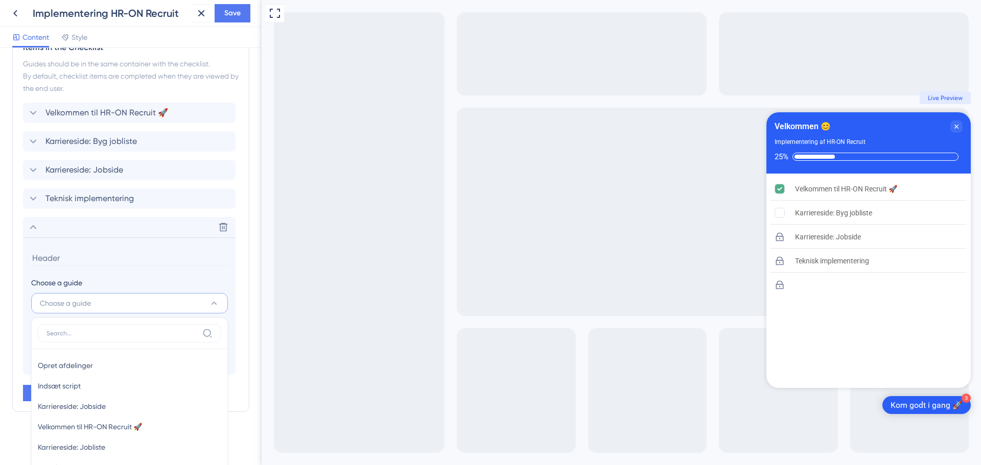
scroll to position [441, 0]
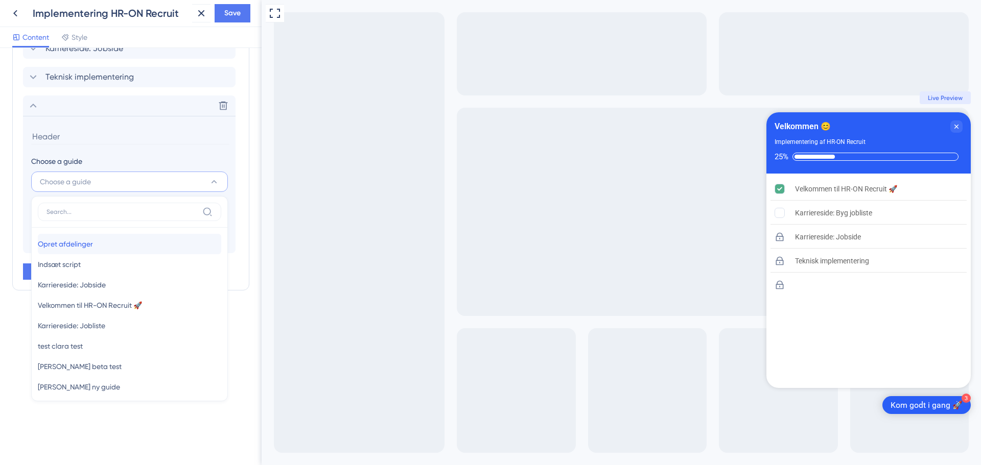
click at [93, 247] on span "Opret afdelinger" at bounding box center [65, 244] width 55 height 12
type input "Opret afdelinger"
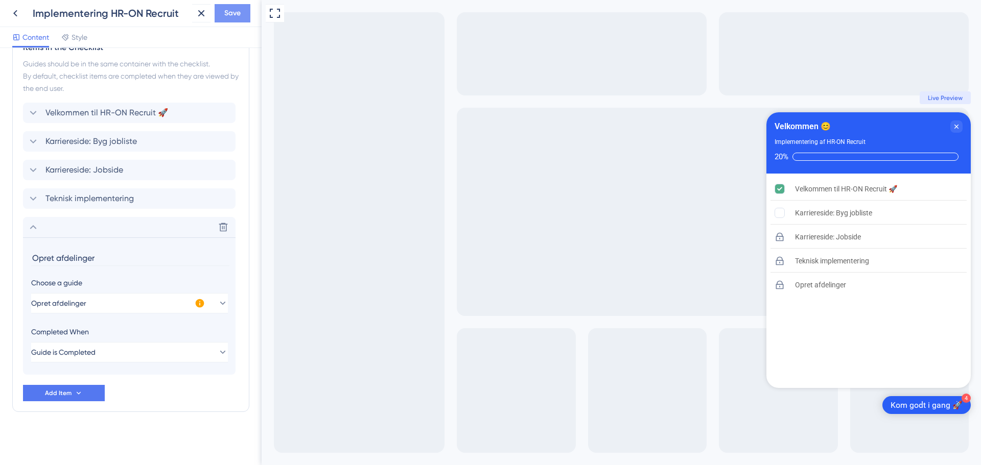
click at [236, 7] on button "Save" at bounding box center [233, 13] width 36 height 18
click at [110, 300] on button "Opret afdelinger" at bounding box center [129, 303] width 197 height 20
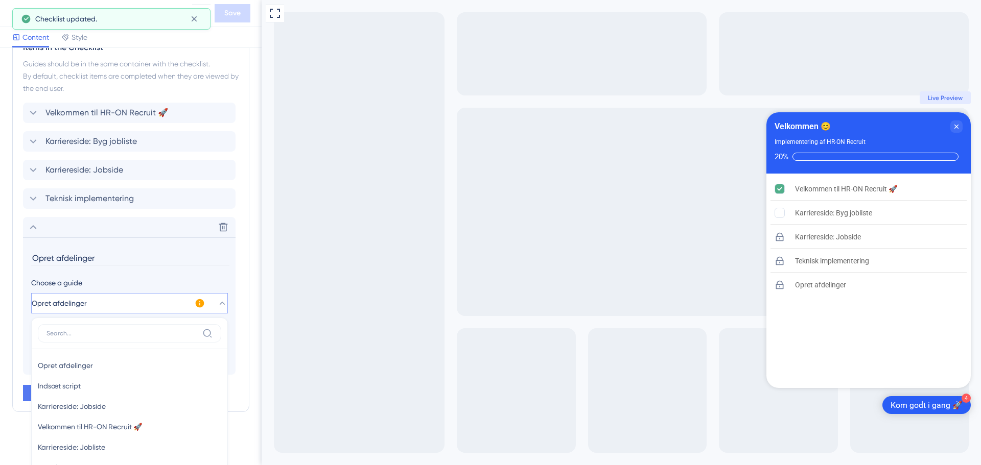
scroll to position [441, 0]
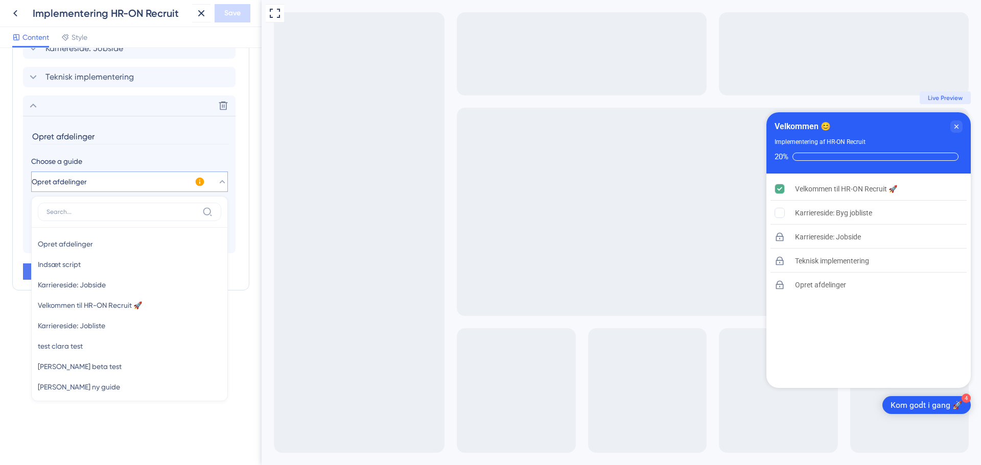
click at [25, 422] on div "Checklist Header Title Velkommen 😊 Subtitle Implementering af HR-ON Recruit Fun…" at bounding box center [130, 256] width 261 height 417
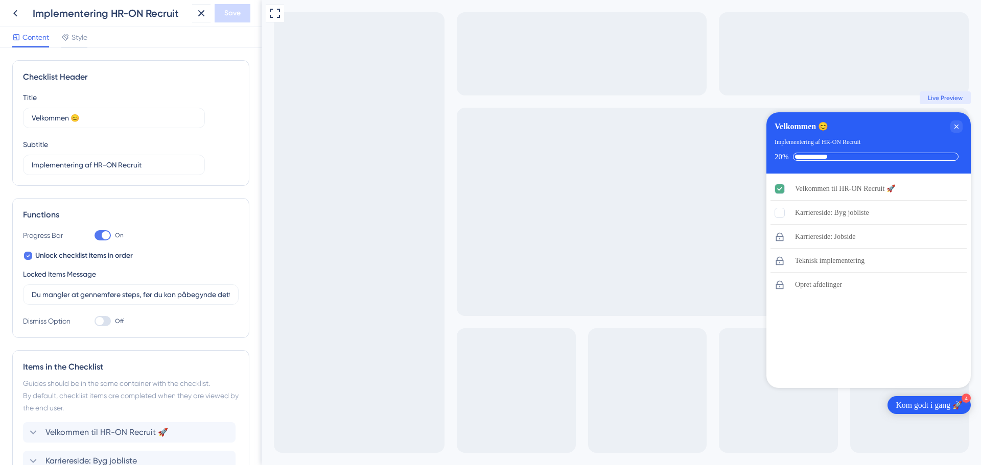
click at [944, 408] on div "Kom godt i gang 🚀" at bounding box center [928, 405] width 67 height 11
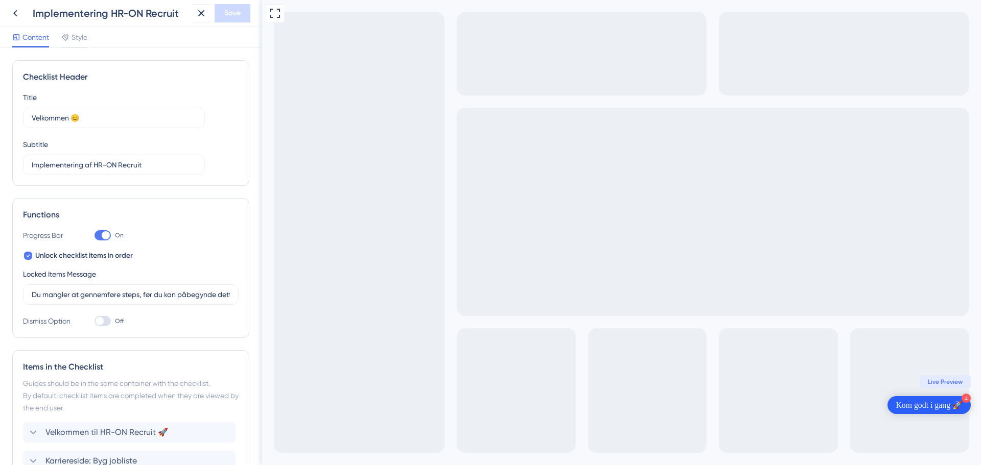
click at [944, 408] on div "Kom godt i gang 🚀" at bounding box center [928, 405] width 67 height 11
